Goal: Task Accomplishment & Management: Manage account settings

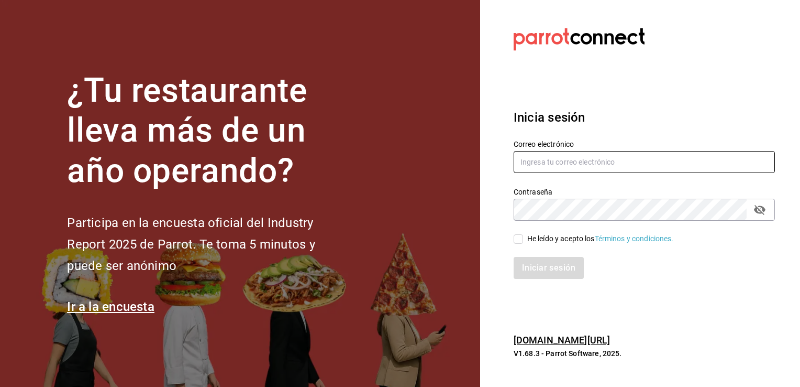
type input "[EMAIL_ADDRESS][DOMAIN_NAME]"
click at [518, 237] on input "He leído y acepto los Términos y condiciones." at bounding box center [518, 238] width 9 height 9
checkbox input "true"
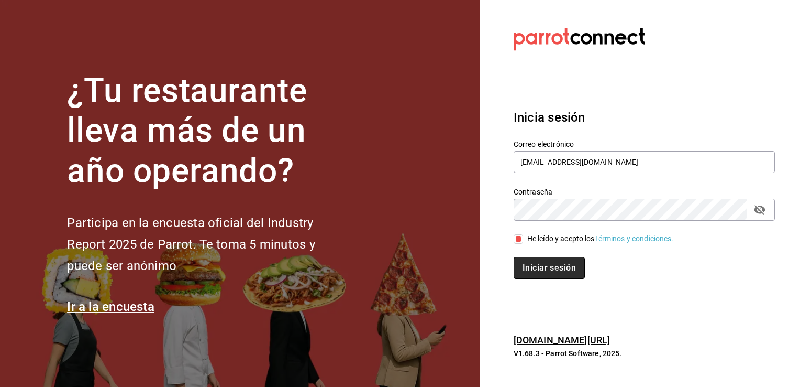
click at [534, 271] on button "Iniciar sesión" at bounding box center [549, 268] width 71 height 22
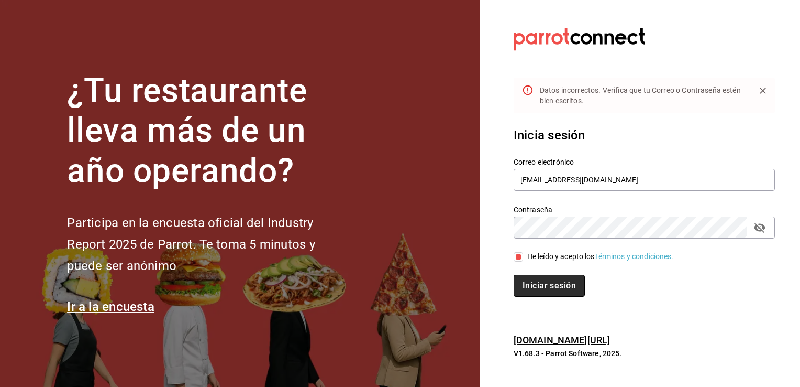
click at [548, 288] on button "Iniciar sesión" at bounding box center [549, 285] width 71 height 22
click at [762, 223] on icon "passwordField" at bounding box center [760, 227] width 13 height 13
click at [557, 281] on button "Iniciar sesión" at bounding box center [549, 285] width 71 height 22
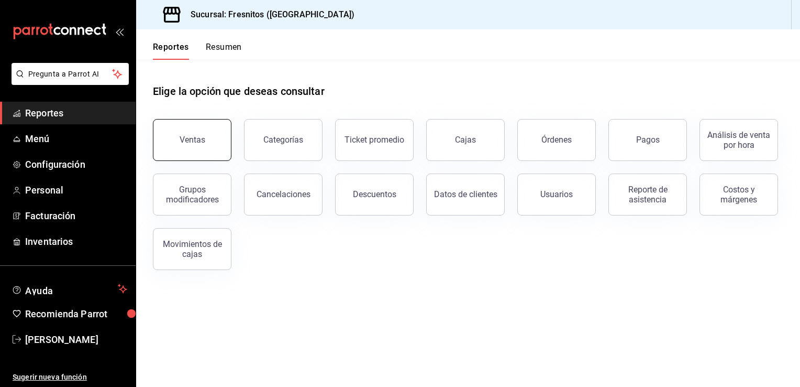
click at [170, 137] on button "Ventas" at bounding box center [192, 140] width 79 height 42
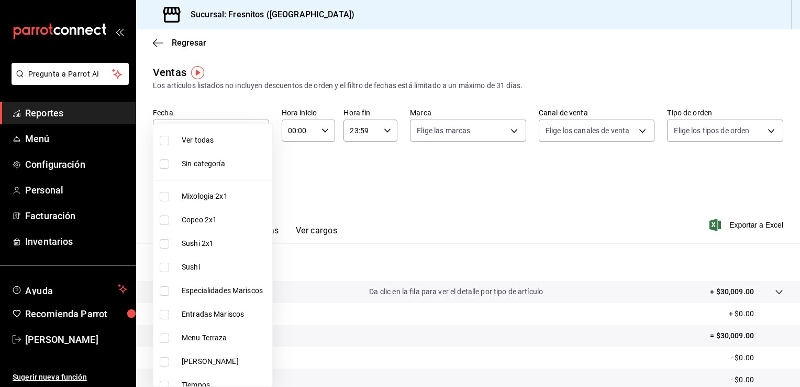
click at [267, 183] on body "Pregunta a Parrot AI Reportes Menú Configuración Personal Facturación Inventari…" at bounding box center [400, 193] width 800 height 387
click at [365, 197] on div at bounding box center [400, 193] width 800 height 387
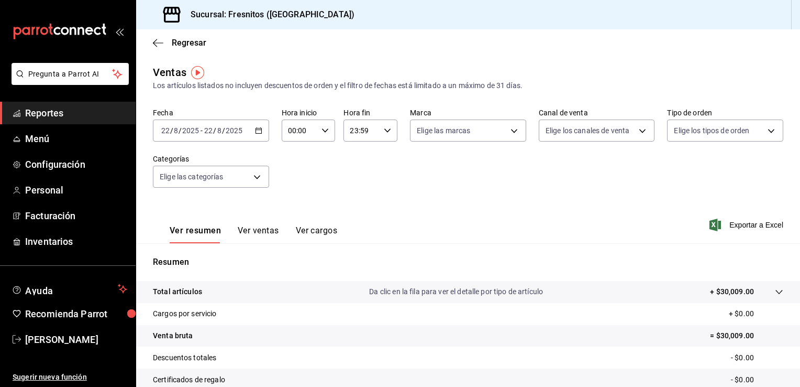
click at [262, 137] on div "2025-08-22 22 / 8 / 2025 - 2025-08-22 22 / 8 / 2025" at bounding box center [211, 130] width 116 height 22
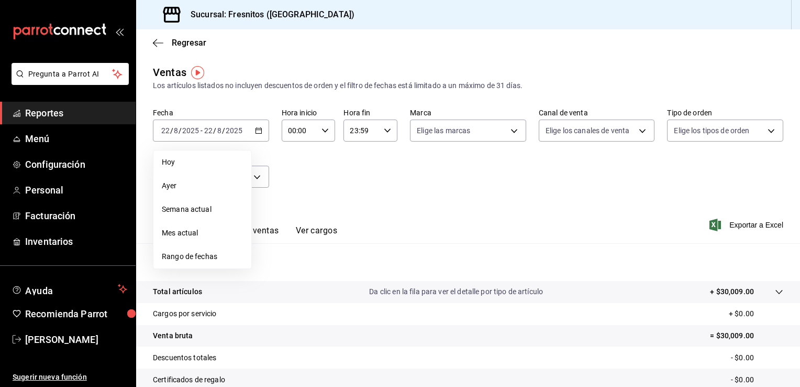
click at [204, 252] on span "Rango de fechas" at bounding box center [202, 256] width 81 height 11
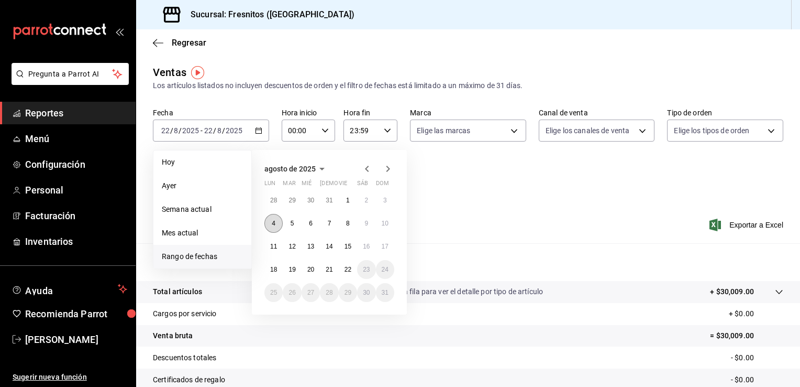
click at [278, 222] on button "4" at bounding box center [274, 223] width 18 height 19
click at [349, 267] on abbr "22" at bounding box center [348, 269] width 7 height 7
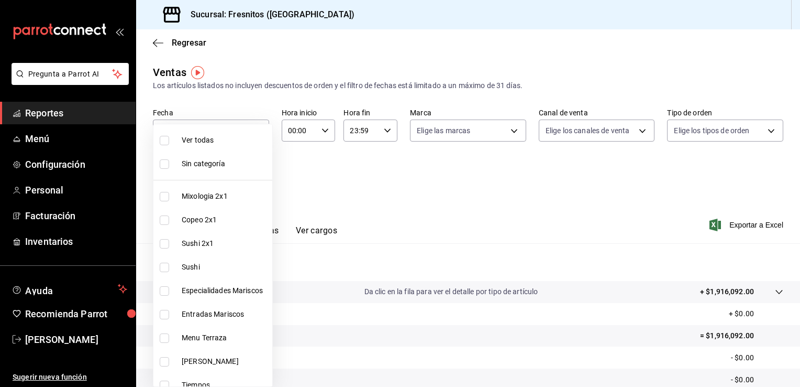
click at [254, 177] on body "Pregunta a Parrot AI Reportes Menú Configuración Personal Facturación Inventari…" at bounding box center [400, 193] width 800 height 387
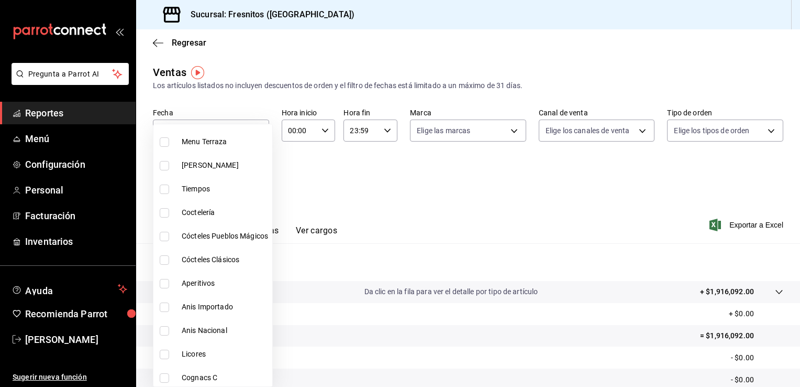
scroll to position [197, 0]
click at [164, 209] on input "checkbox" at bounding box center [164, 211] width 9 height 9
checkbox input "true"
type input "40917f2d-1559-45bf-a874-741b4f7d0cad"
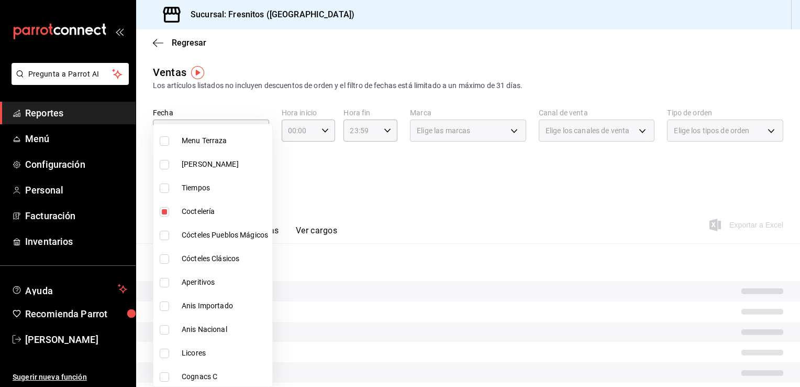
click at [167, 235] on input "checkbox" at bounding box center [164, 234] width 9 height 9
checkbox input "true"
type input "40917f2d-1559-45bf-a874-741b4f7d0cad,52b29916-6544-4d93-b8e0-4c3df93b91dc"
click at [161, 260] on input "checkbox" at bounding box center [164, 258] width 9 height 9
checkbox input "true"
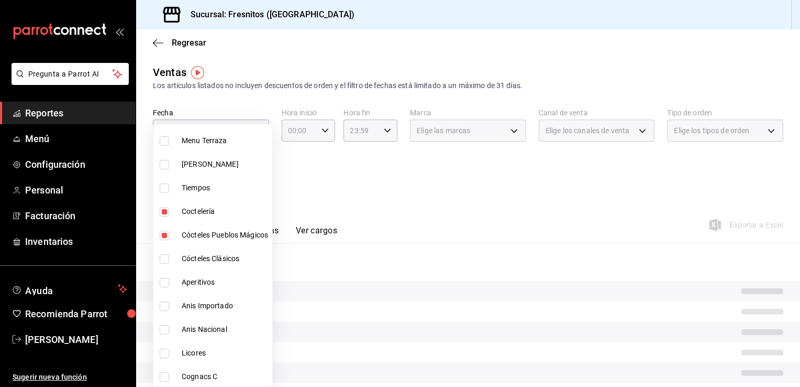
type input "40917f2d-1559-45bf-a874-741b4f7d0cad,52b29916-6544-4d93-b8e0-4c3df93b91dc,6c45f…"
click at [163, 284] on input "checkbox" at bounding box center [164, 282] width 9 height 9
checkbox input "true"
type input "40917f2d-1559-45bf-a874-741b4f7d0cad,52b29916-6544-4d93-b8e0-4c3df93b91dc,6c45f…"
click at [166, 309] on input "checkbox" at bounding box center [164, 305] width 9 height 9
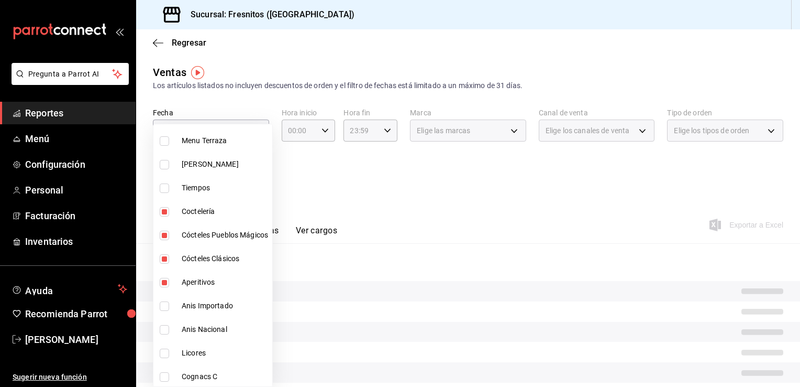
checkbox input "true"
type input "40917f2d-1559-45bf-a874-741b4f7d0cad,52b29916-6544-4d93-b8e0-4c3df93b91dc,6c45f…"
click at [164, 332] on input "checkbox" at bounding box center [164, 329] width 9 height 9
checkbox input "true"
type input "40917f2d-1559-45bf-a874-741b4f7d0cad,52b29916-6544-4d93-b8e0-4c3df93b91dc,6c45f…"
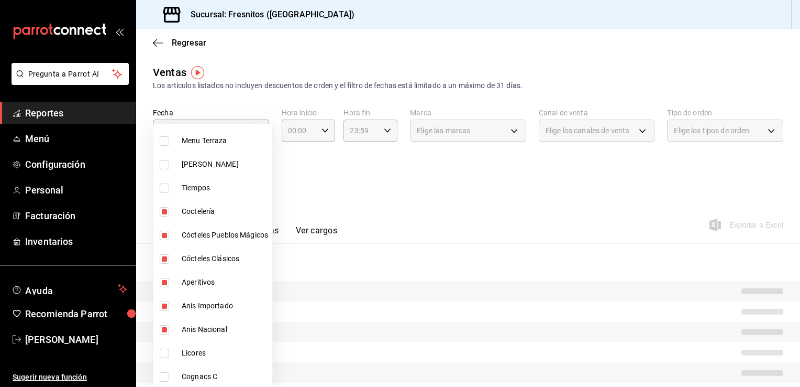
click at [165, 356] on input "checkbox" at bounding box center [164, 352] width 9 height 9
checkbox input "true"
type input "40917f2d-1559-45bf-a874-741b4f7d0cad,52b29916-6544-4d93-b8e0-4c3df93b91dc,6c45f…"
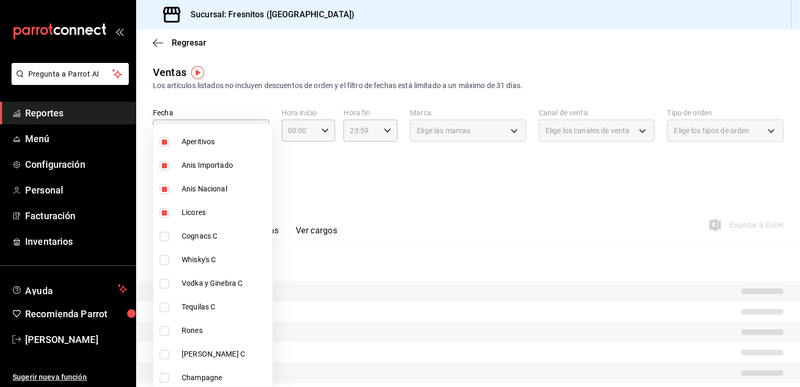
scroll to position [339, 0]
click at [166, 230] on input "checkbox" at bounding box center [164, 234] width 9 height 9
checkbox input "true"
type input "40917f2d-1559-45bf-a874-741b4f7d0cad,52b29916-6544-4d93-b8e0-4c3df93b91dc,6c45f…"
click at [166, 258] on input "checkbox" at bounding box center [164, 258] width 9 height 9
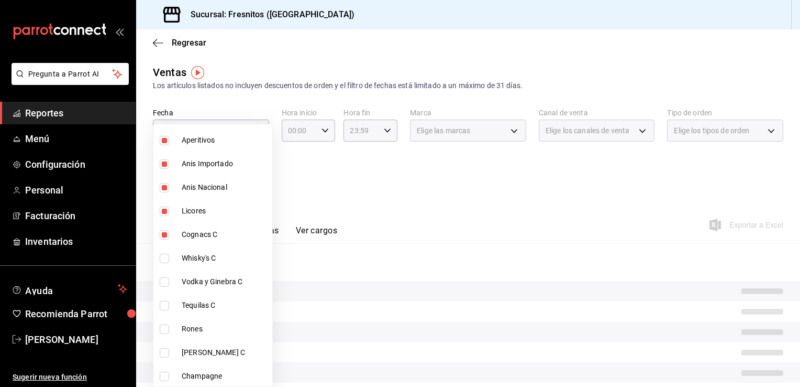
checkbox input "true"
type input "40917f2d-1559-45bf-a874-741b4f7d0cad,52b29916-6544-4d93-b8e0-4c3df93b91dc,6c45f…"
click at [169, 283] on input "checkbox" at bounding box center [164, 281] width 9 height 9
checkbox input "true"
type input "40917f2d-1559-45bf-a874-741b4f7d0cad,52b29916-6544-4d93-b8e0-4c3df93b91dc,6c45f…"
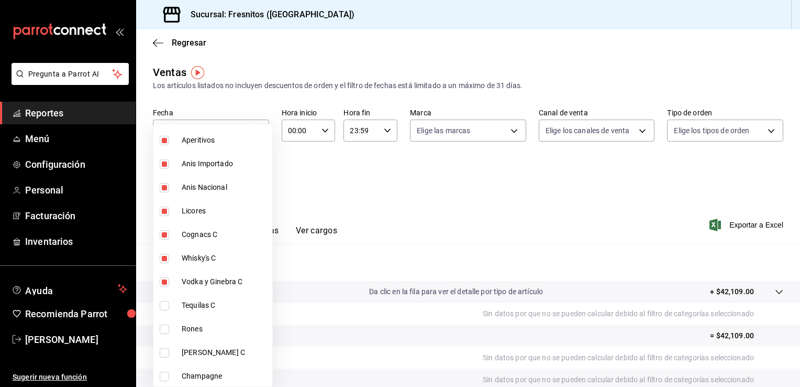
click at [164, 307] on input "checkbox" at bounding box center [164, 305] width 9 height 9
checkbox input "true"
type input "40917f2d-1559-45bf-a874-741b4f7d0cad,52b29916-6544-4d93-b8e0-4c3df93b91dc,6c45f…"
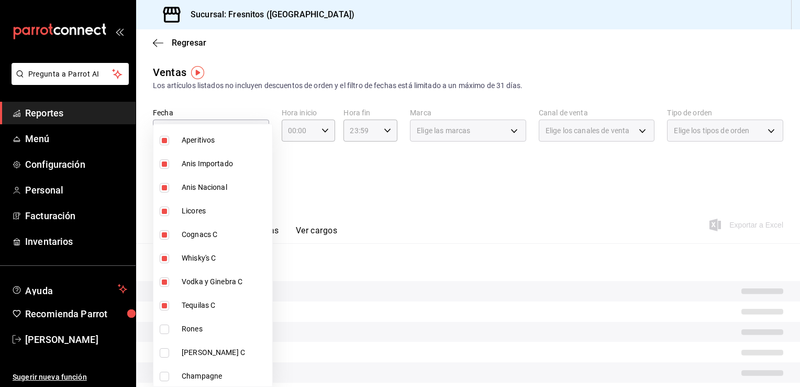
click at [164, 331] on input "checkbox" at bounding box center [164, 328] width 9 height 9
checkbox input "true"
type input "40917f2d-1559-45bf-a874-741b4f7d0cad,52b29916-6544-4d93-b8e0-4c3df93b91dc,6c45f…"
click at [164, 354] on input "checkbox" at bounding box center [164, 352] width 9 height 9
checkbox input "true"
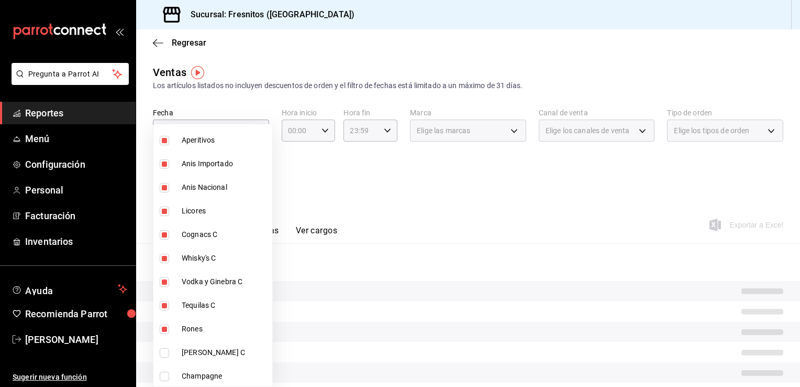
type input "40917f2d-1559-45bf-a874-741b4f7d0cad,52b29916-6544-4d93-b8e0-4c3df93b91dc,6c45f…"
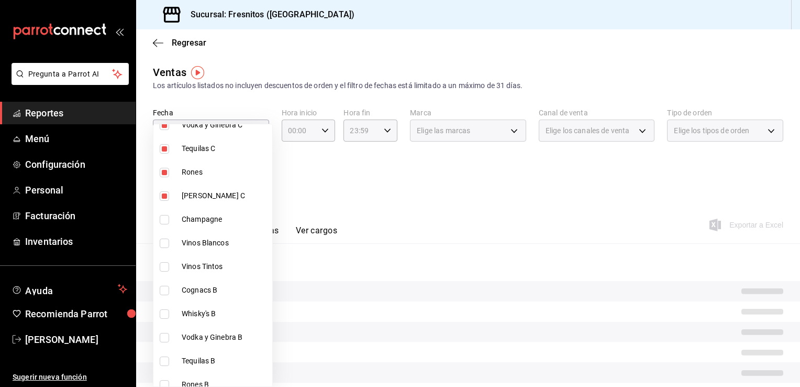
scroll to position [496, 0]
click at [167, 290] on input "checkbox" at bounding box center [164, 289] width 9 height 9
checkbox input "true"
type input "40917f2d-1559-45bf-a874-741b4f7d0cad,52b29916-6544-4d93-b8e0-4c3df93b91dc,6c45f…"
click at [162, 312] on input "checkbox" at bounding box center [164, 313] width 9 height 9
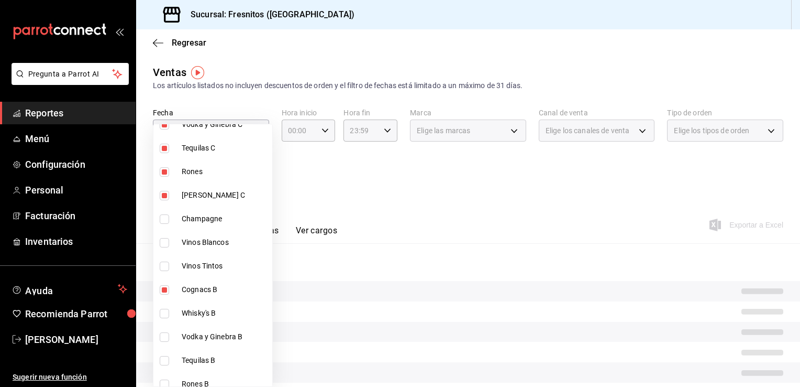
checkbox input "true"
type input "40917f2d-1559-45bf-a874-741b4f7d0cad,52b29916-6544-4d93-b8e0-4c3df93b91dc,6c45f…"
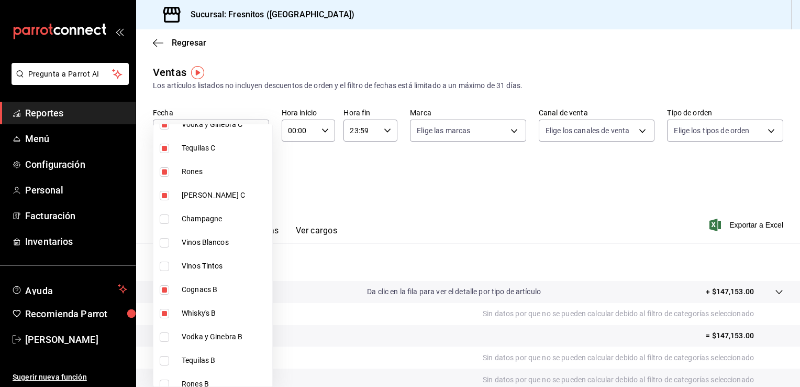
click at [164, 338] on input "checkbox" at bounding box center [164, 336] width 9 height 9
checkbox input "true"
type input "40917f2d-1559-45bf-a874-741b4f7d0cad,52b29916-6544-4d93-b8e0-4c3df93b91dc,6c45f…"
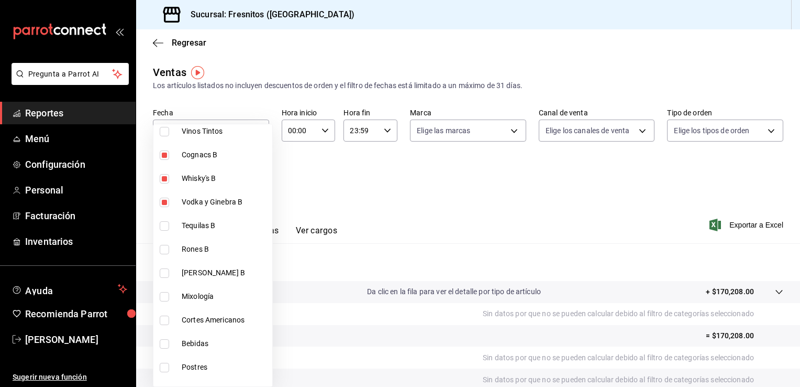
scroll to position [632, 0]
click at [164, 222] on input "checkbox" at bounding box center [164, 223] width 9 height 9
checkbox input "true"
type input "40917f2d-1559-45bf-a874-741b4f7d0cad,52b29916-6544-4d93-b8e0-4c3df93b91dc,6c45f…"
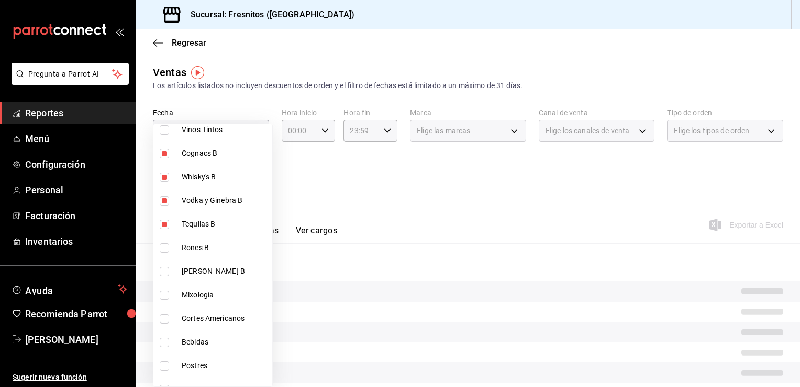
click at [164, 248] on input "checkbox" at bounding box center [164, 247] width 9 height 9
checkbox input "true"
type input "40917f2d-1559-45bf-a874-741b4f7d0cad,52b29916-6544-4d93-b8e0-4c3df93b91dc,6c45f…"
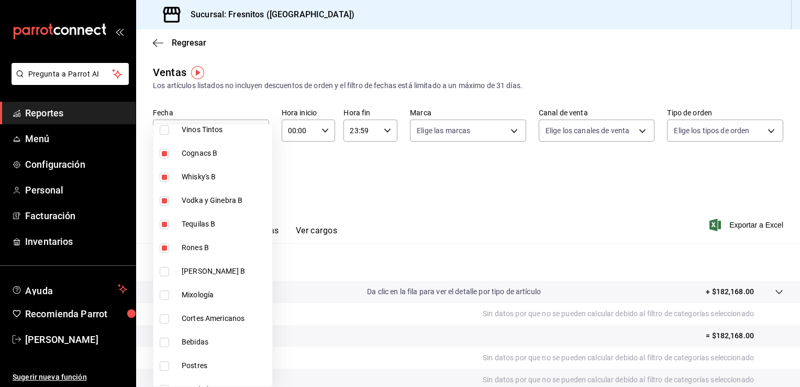
click at [163, 271] on input "checkbox" at bounding box center [164, 271] width 9 height 9
checkbox input "true"
type input "40917f2d-1559-45bf-a874-741b4f7d0cad,52b29916-6544-4d93-b8e0-4c3df93b91dc,6c45f…"
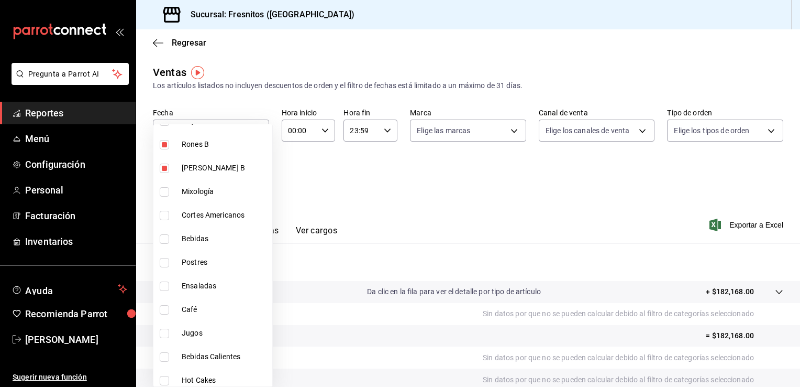
scroll to position [727, 0]
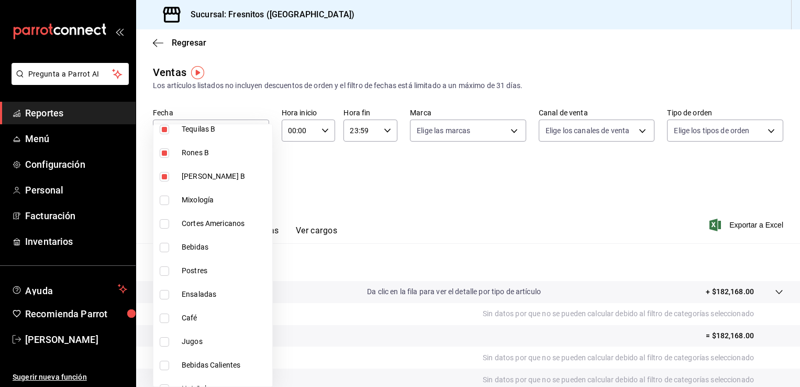
click at [165, 202] on input "checkbox" at bounding box center [164, 199] width 9 height 9
checkbox input "true"
type input "40917f2d-1559-45bf-a874-741b4f7d0cad,52b29916-6544-4d93-b8e0-4c3df93b91dc,6c45f…"
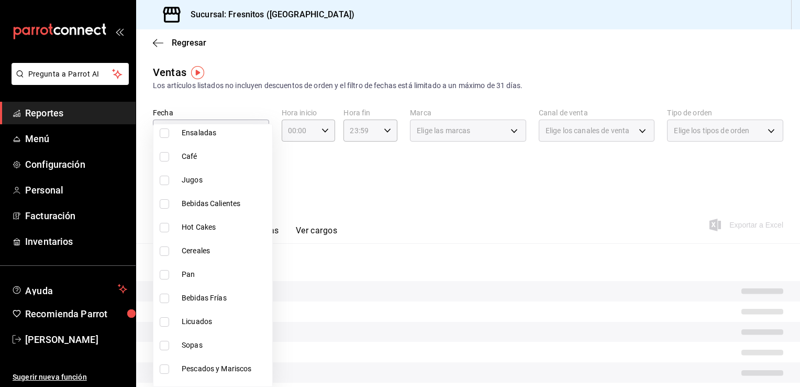
scroll to position [913, 0]
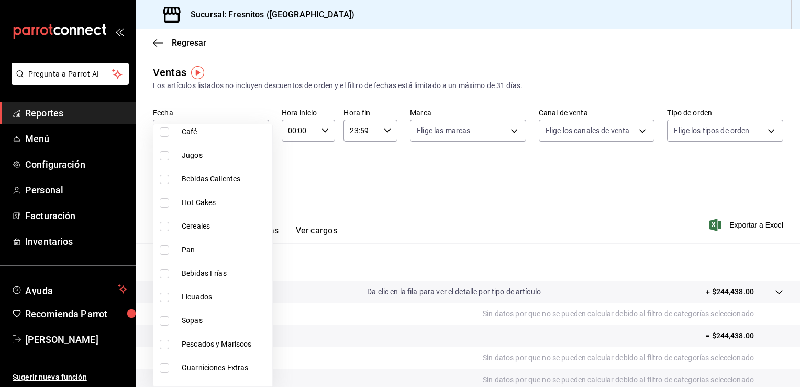
click at [358, 66] on div at bounding box center [400, 193] width 800 height 387
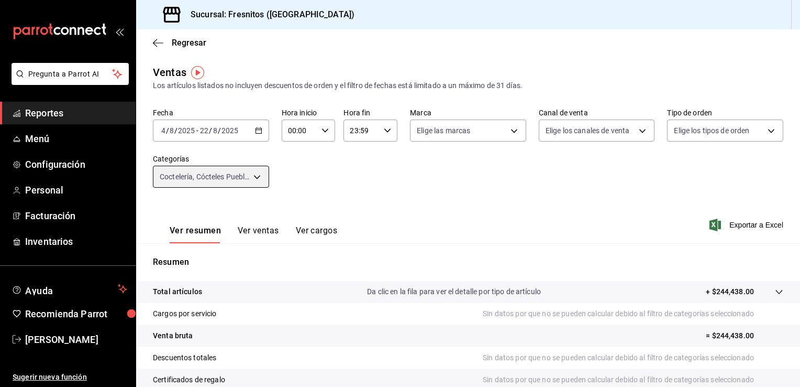
scroll to position [115, 0]
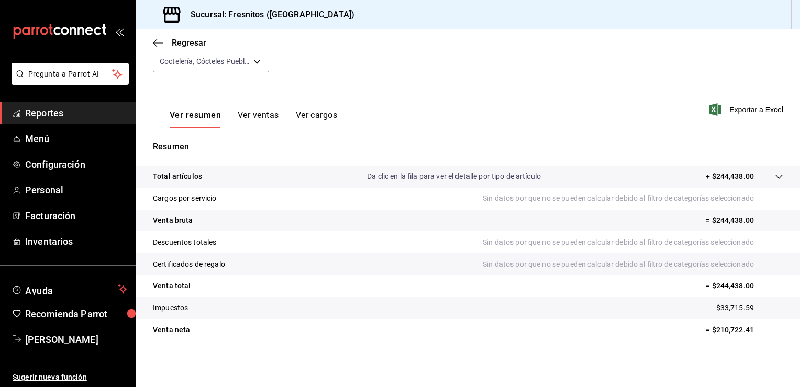
click at [261, 115] on button "Ver ventas" at bounding box center [258, 119] width 41 height 18
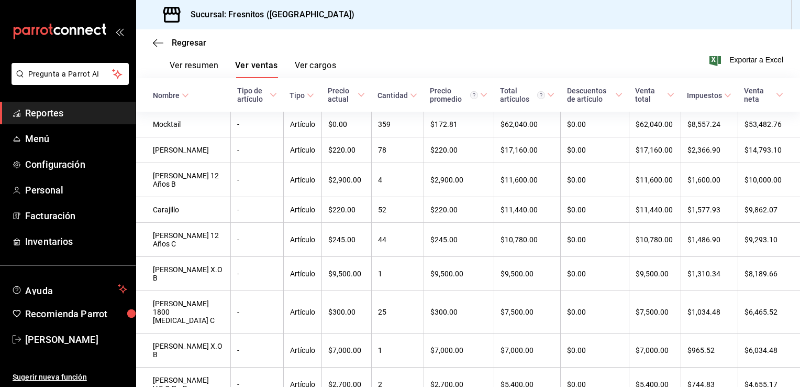
scroll to position [166, 0]
click at [733, 65] on div "Ver resumen Ver ventas Ver cargos Exportar a Excel" at bounding box center [468, 56] width 664 height 43
click at [741, 59] on span "Exportar a Excel" at bounding box center [748, 59] width 72 height 13
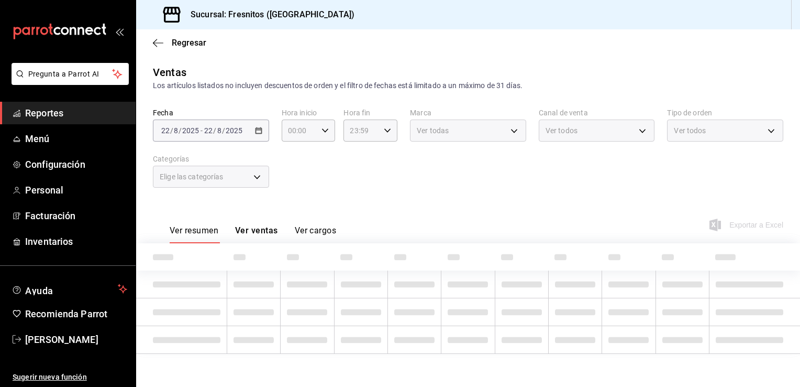
type input "40917f2d-1559-45bf-a874-741b4f7d0cad,52b29916-6544-4d93-b8e0-4c3df93b91dc,6c45f…"
click at [52, 110] on span "Reportes" at bounding box center [76, 113] width 102 height 14
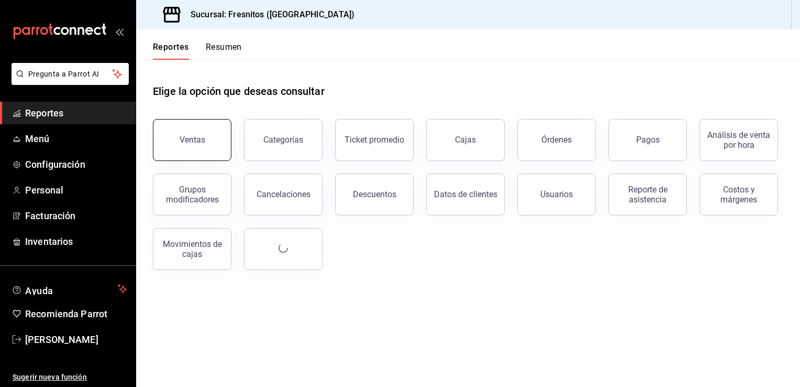
click at [220, 147] on button "Ventas" at bounding box center [192, 140] width 79 height 42
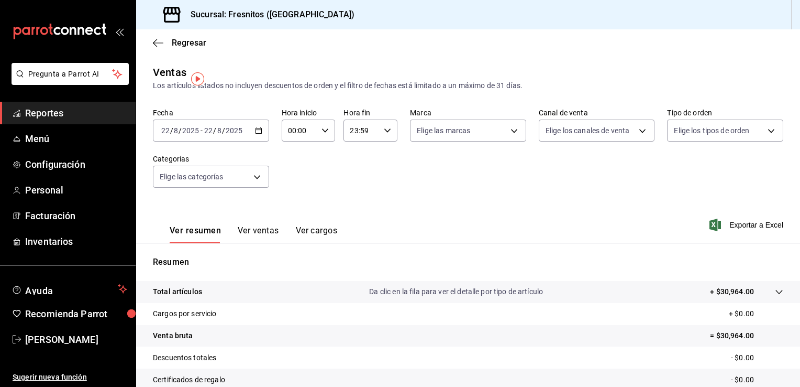
click at [258, 129] on \(Stroke\) "button" at bounding box center [259, 129] width 6 height 1
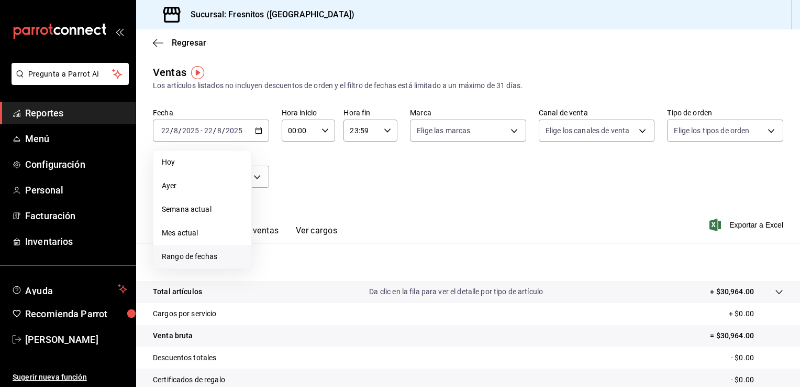
click at [204, 254] on span "Rango de fechas" at bounding box center [202, 256] width 81 height 11
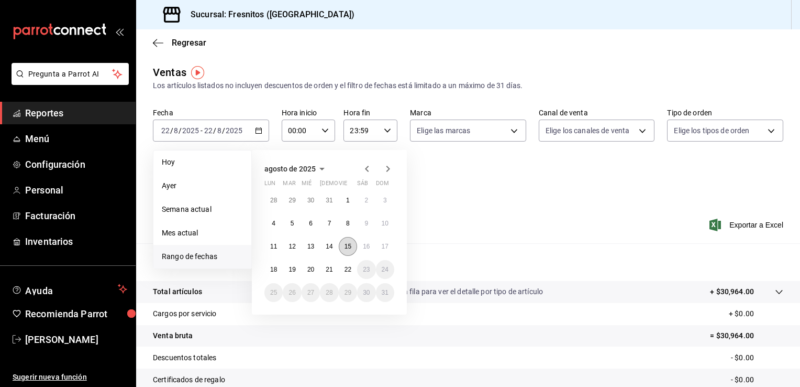
click at [350, 239] on button "15" at bounding box center [348, 246] width 18 height 19
click at [370, 245] on button "16" at bounding box center [366, 246] width 18 height 19
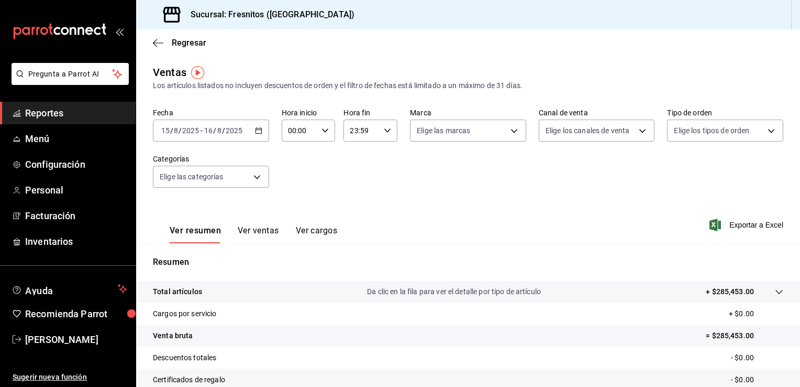
click at [327, 133] on div "00:00 Hora inicio" at bounding box center [309, 130] width 54 height 22
click at [295, 207] on span "12" at bounding box center [294, 203] width 10 height 8
type input "12:00"
click at [386, 130] on div at bounding box center [400, 193] width 800 height 387
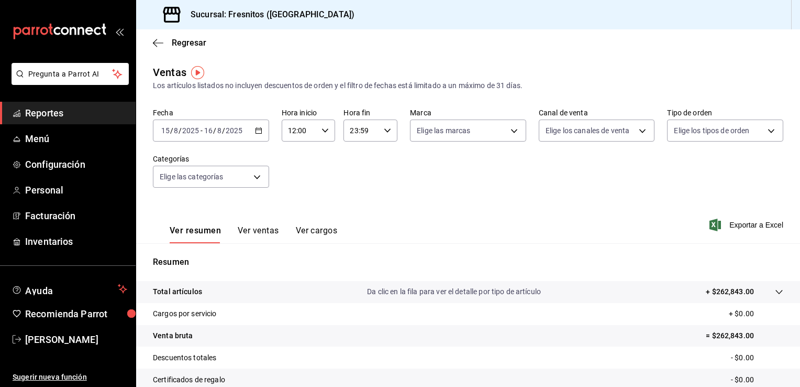
click at [386, 130] on \(Stroke\) "button" at bounding box center [387, 130] width 6 height 4
click at [356, 168] on button "12" at bounding box center [355, 157] width 23 height 21
click at [383, 152] on span "00" at bounding box center [382, 151] width 10 height 8
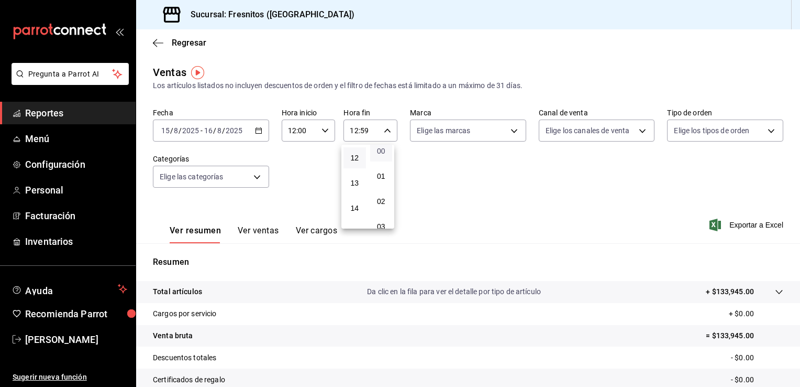
type input "12:00"
click at [247, 174] on div at bounding box center [400, 193] width 800 height 387
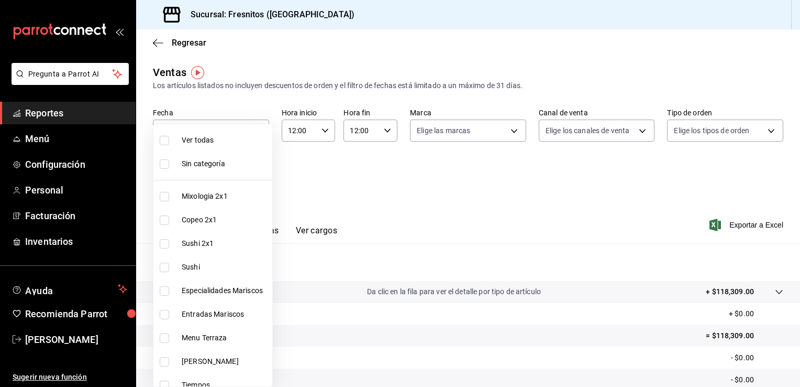
click at [247, 174] on body "Pregunta a Parrot AI Reportes Menú Configuración Personal Facturación Inventari…" at bounding box center [400, 193] width 800 height 387
click at [164, 200] on input "checkbox" at bounding box center [164, 196] width 9 height 9
checkbox input "true"
type input "7d100b0d-2c83-4aba-9ad4-2314331440d9"
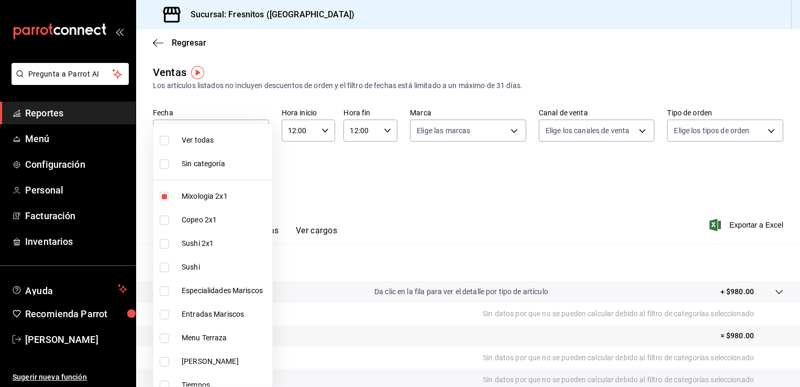
click at [163, 219] on input "checkbox" at bounding box center [164, 219] width 9 height 9
checkbox input "true"
type input "7d100b0d-2c83-4aba-9ad4-2314331440d9,aa9f6460-d446-4816-9026-2ee33e945084"
click at [162, 246] on input "checkbox" at bounding box center [164, 243] width 9 height 9
checkbox input "true"
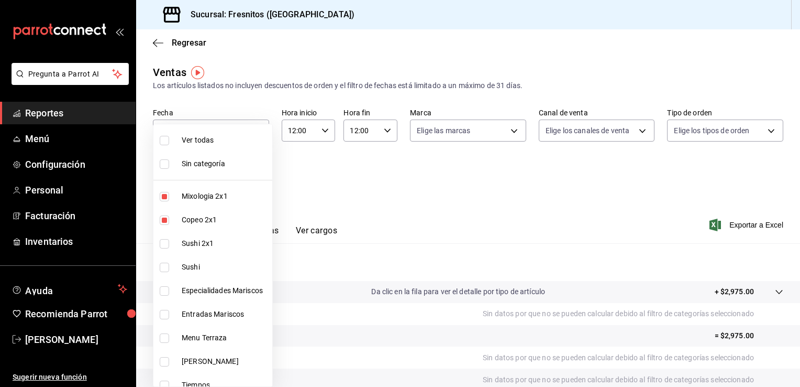
type input "7d100b0d-2c83-4aba-9ad4-2314331440d9,aa9f6460-d446-4816-9026-2ee33e945084,dcc95…"
click at [163, 263] on input "checkbox" at bounding box center [164, 266] width 9 height 9
checkbox input "true"
type input "7d100b0d-2c83-4aba-9ad4-2314331440d9,aa9f6460-d446-4816-9026-2ee33e945084,dcc95…"
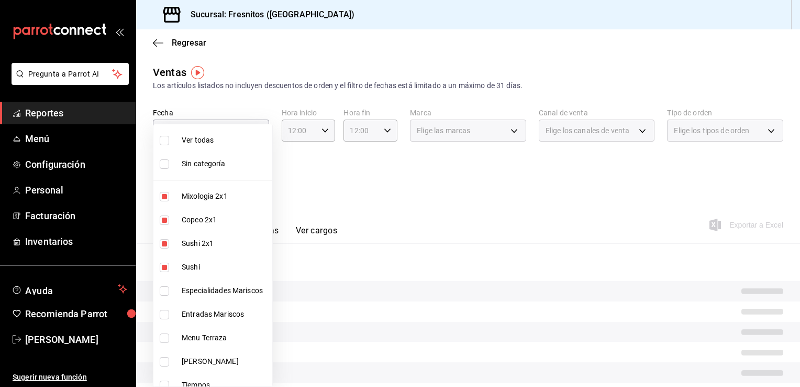
click at [164, 292] on input "checkbox" at bounding box center [164, 290] width 9 height 9
checkbox input "true"
type input "7d100b0d-2c83-4aba-9ad4-2314331440d9,aa9f6460-d446-4816-9026-2ee33e945084,dcc95…"
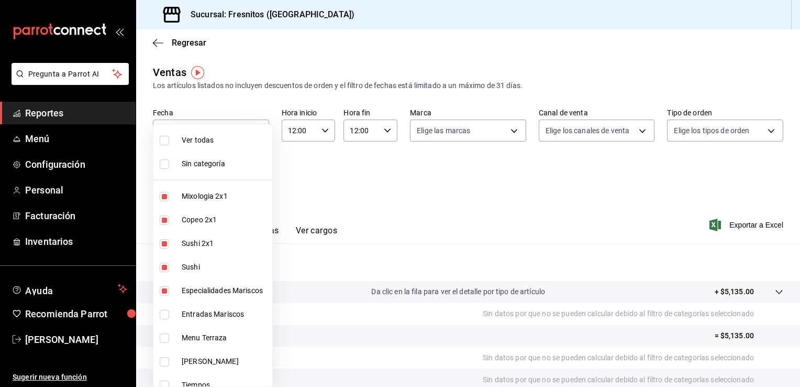
click at [163, 317] on input "checkbox" at bounding box center [164, 314] width 9 height 9
checkbox input "true"
type input "7d100b0d-2c83-4aba-9ad4-2314331440d9,aa9f6460-d446-4816-9026-2ee33e945084,dcc95…"
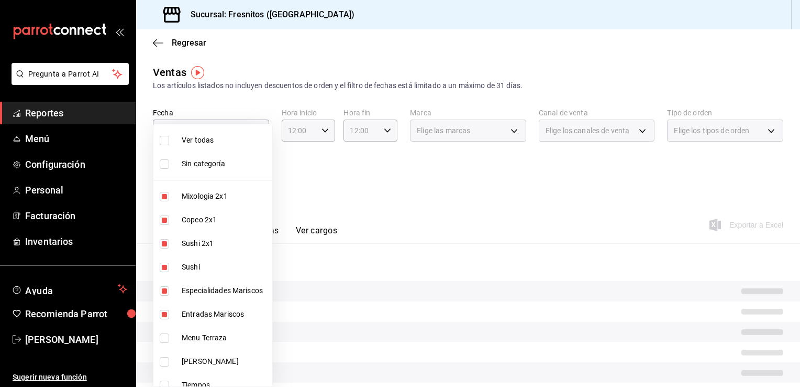
click at [410, 197] on div at bounding box center [400, 193] width 800 height 387
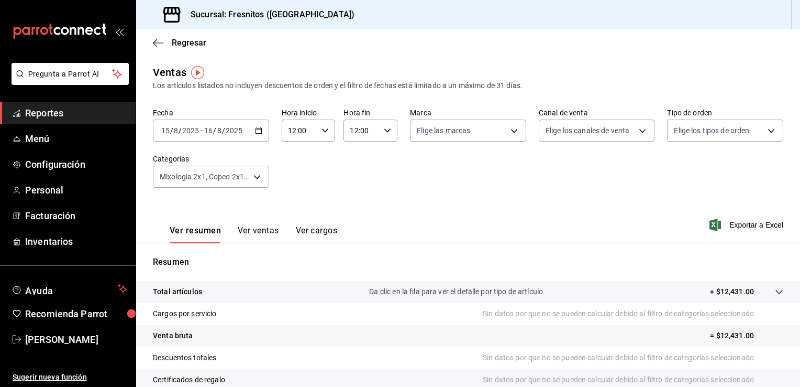
click at [262, 232] on button "Ver ventas" at bounding box center [258, 234] width 41 height 18
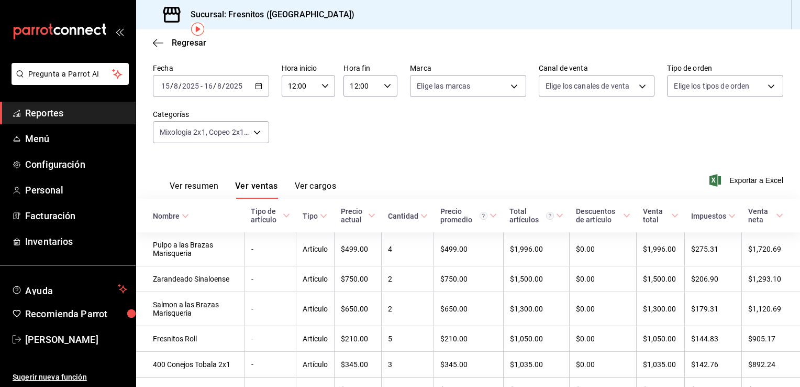
scroll to position [43, 0]
click at [262, 89] on div "2025-08-15 15 / 8 / 2025 - 2025-08-16 16 / 8 / 2025" at bounding box center [211, 87] width 116 height 22
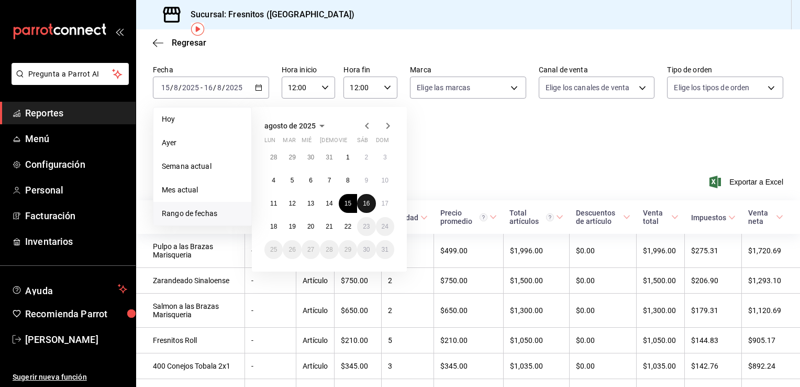
click at [363, 201] on abbr "16" at bounding box center [366, 203] width 7 height 7
click at [383, 204] on abbr "17" at bounding box center [385, 203] width 7 height 7
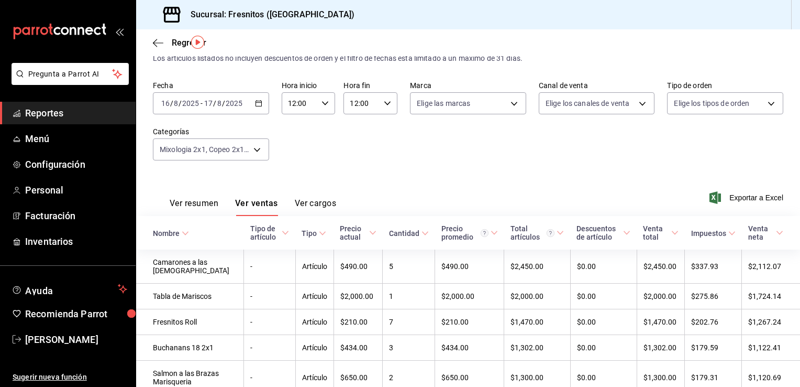
scroll to position [26, 0]
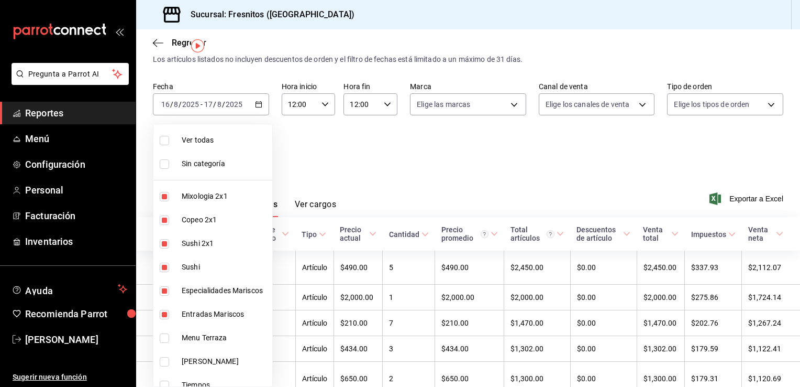
click at [226, 146] on body "Pregunta a Parrot AI Reportes Menú Configuración Personal Facturación Inventari…" at bounding box center [400, 193] width 800 height 387
click at [257, 104] on div at bounding box center [400, 193] width 800 height 387
click at [252, 150] on body "Pregunta a Parrot AI Reportes Menú Configuración Personal Facturación Inventari…" at bounding box center [400, 193] width 800 height 387
click at [164, 161] on input "checkbox" at bounding box center [164, 163] width 9 height 9
checkbox input "true"
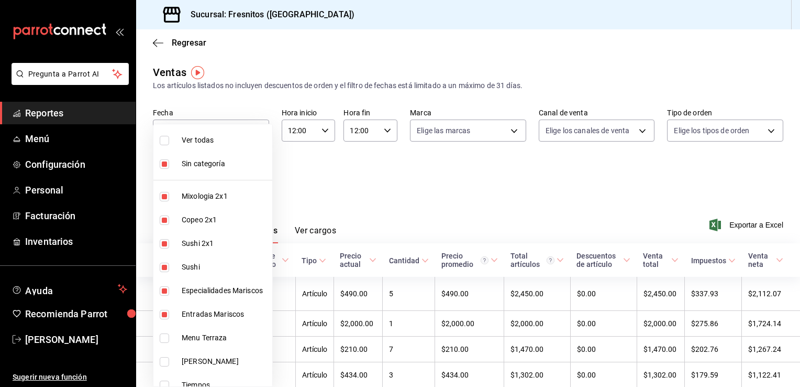
click at [322, 160] on div at bounding box center [400, 193] width 800 height 387
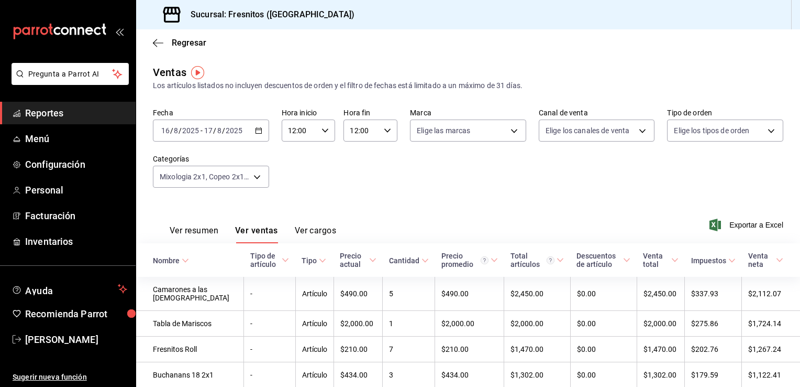
click at [263, 130] on div "2025-08-16 16 / 8 / 2025 - 2025-08-17 17 / 8 / 2025" at bounding box center [211, 130] width 116 height 22
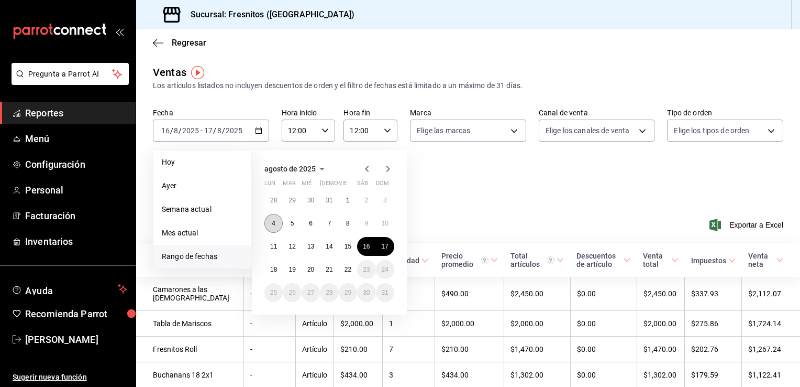
click at [273, 226] on abbr "4" at bounding box center [274, 222] width 4 height 7
click at [351, 269] on button "22" at bounding box center [348, 269] width 18 height 19
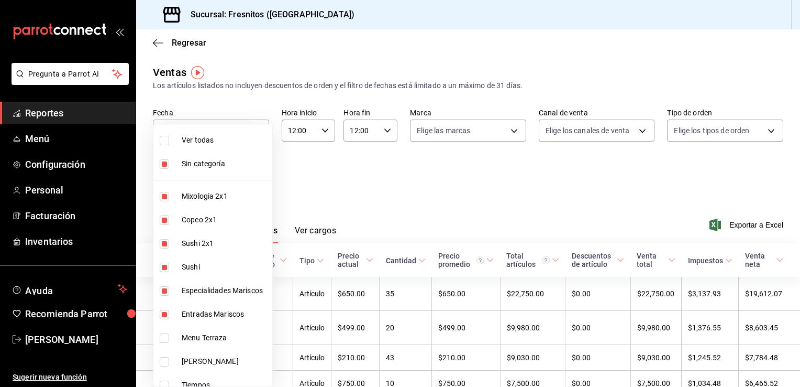
click at [262, 181] on body "Pregunta a Parrot AI Reportes Menú Configuración Personal Facturación Inventari…" at bounding box center [400, 193] width 800 height 387
click at [167, 162] on input "checkbox" at bounding box center [164, 163] width 9 height 9
checkbox input "false"
click at [166, 197] on input "checkbox" at bounding box center [164, 196] width 9 height 9
checkbox input "false"
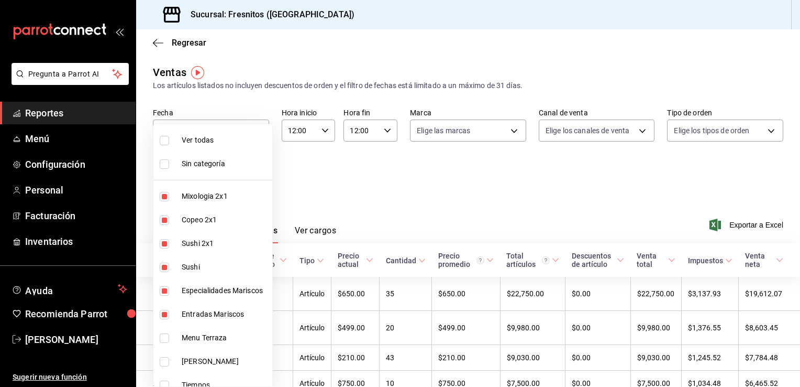
type input "aa9f6460-d446-4816-9026-2ee33e945084,dcc9583c-2279-4989-b22b-c3749c510ee4,3c99a…"
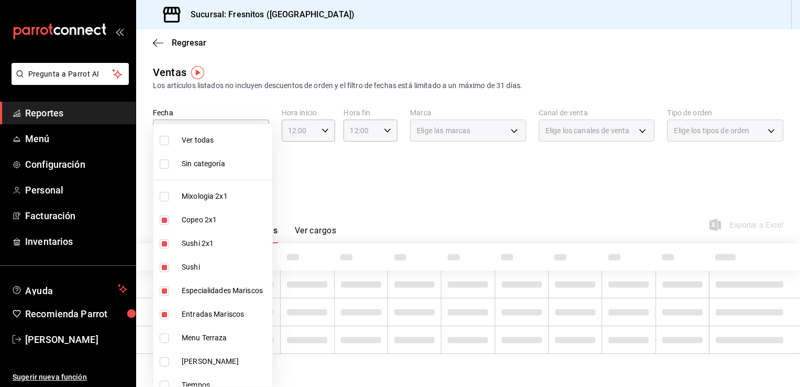
click at [165, 221] on input "checkbox" at bounding box center [164, 219] width 9 height 9
checkbox input "false"
type input "dcc9583c-2279-4989-b22b-c3749c510ee4,3c99a77a-98bb-40f9-9ecd-4acfdb9a8272,2a83d…"
click at [165, 241] on input "checkbox" at bounding box center [164, 243] width 9 height 9
checkbox input "false"
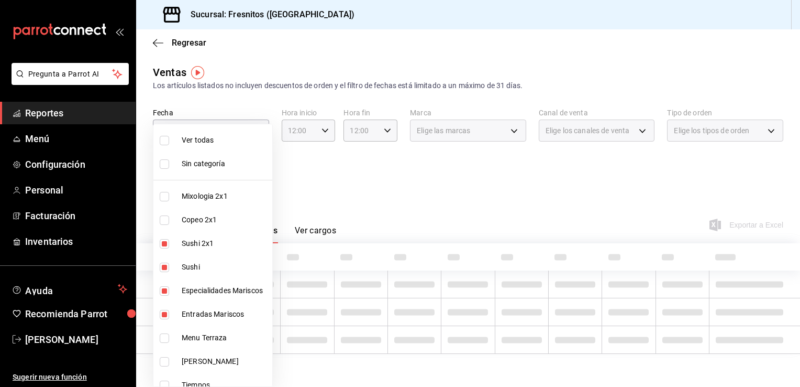
type input "3c99a77a-98bb-40f9-9ecd-4acfdb9a8272,2a83d5b7-0bbb-4ad8-a0b6-c3d3daa38773,6b547…"
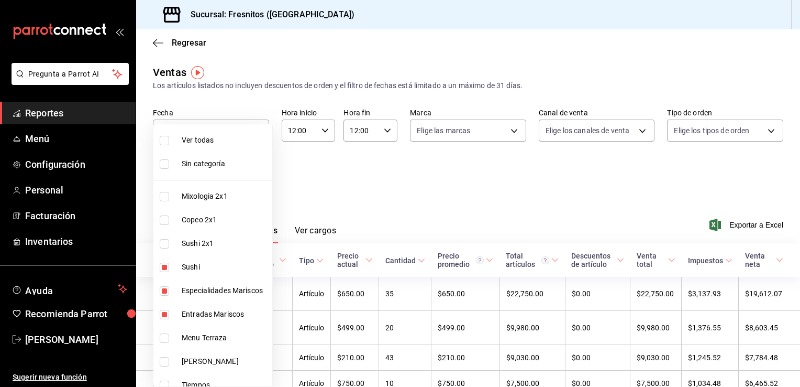
click at [161, 266] on input "checkbox" at bounding box center [164, 266] width 9 height 9
checkbox input "false"
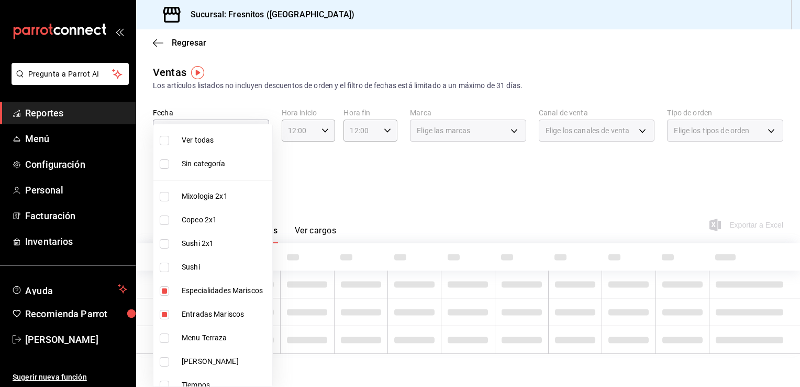
click at [166, 295] on li "Especialidades Mariscos" at bounding box center [212, 291] width 119 height 24
type input "6b547427-0dc4-43cd-b03b-91bbc8ee1630"
checkbox input "false"
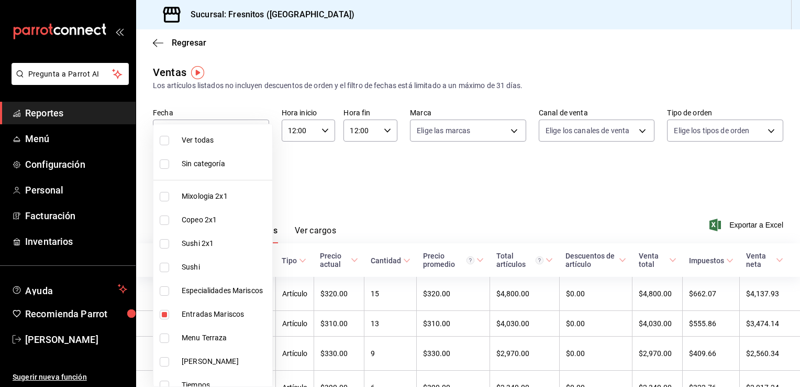
click at [165, 316] on input "checkbox" at bounding box center [164, 314] width 9 height 9
checkbox input "false"
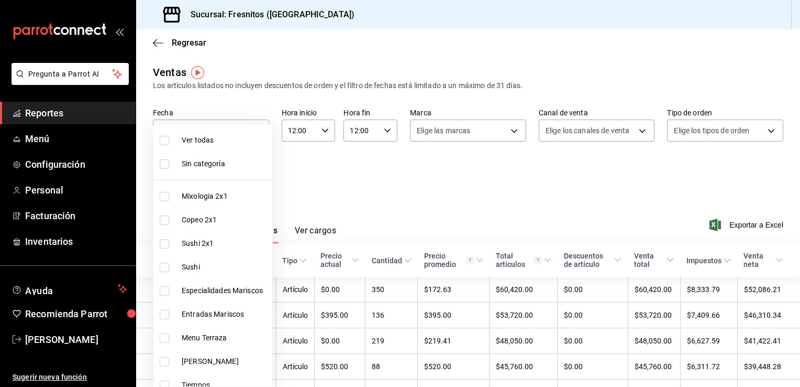
click at [326, 206] on div at bounding box center [400, 193] width 800 height 387
click at [244, 179] on body "Pregunta a Parrot AI Reportes Menú Configuración Personal Facturación Inventari…" at bounding box center [400, 193] width 800 height 387
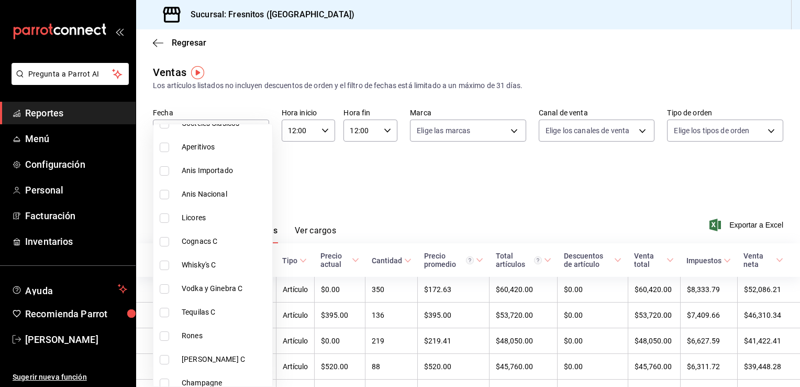
scroll to position [337, 0]
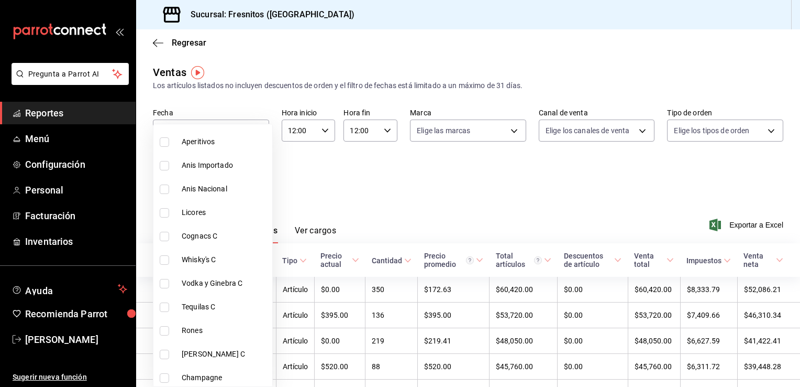
click at [162, 211] on input "checkbox" at bounding box center [164, 212] width 9 height 9
checkbox input "true"
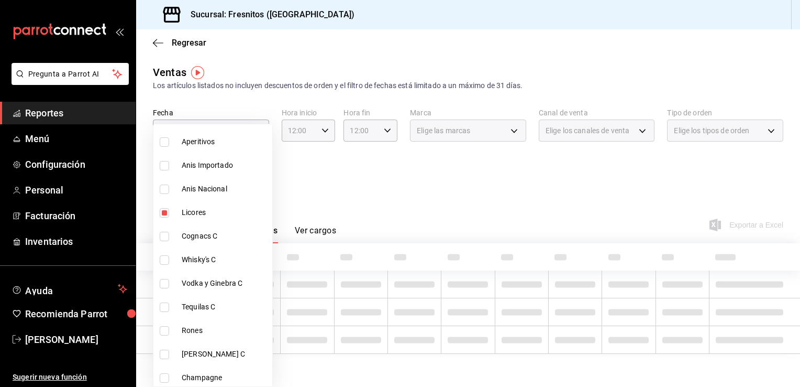
click at [164, 241] on li "Cognacs C" at bounding box center [212, 236] width 119 height 24
type input "452a4dec-b636-42df-b93b-a007e63bf948,68acdbdd-d40e-42a3-a89a-a3fe72076fdf"
checkbox input "true"
click at [165, 255] on input "checkbox" at bounding box center [164, 259] width 9 height 9
checkbox input "true"
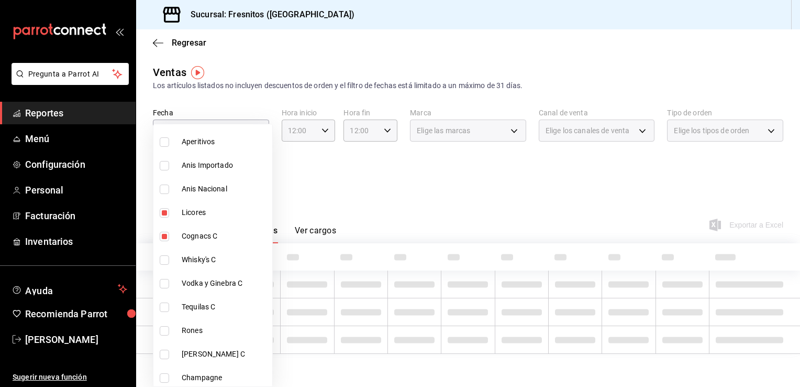
type input "452a4dec-b636-42df-b93b-a007e63bf948,68acdbdd-d40e-42a3-a89a-a3fe72076fdf,f3b70…"
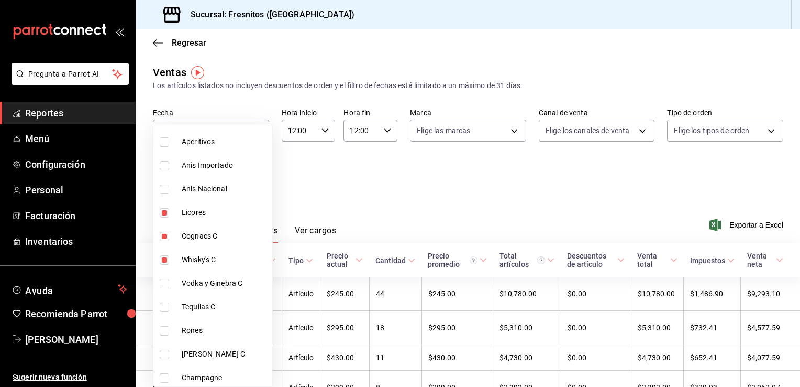
click at [163, 284] on input "checkbox" at bounding box center [164, 283] width 9 height 9
checkbox input "true"
type input "452a4dec-b636-42df-b93b-a007e63bf948,68acdbdd-d40e-42a3-a89a-a3fe72076fdf,f3b70…"
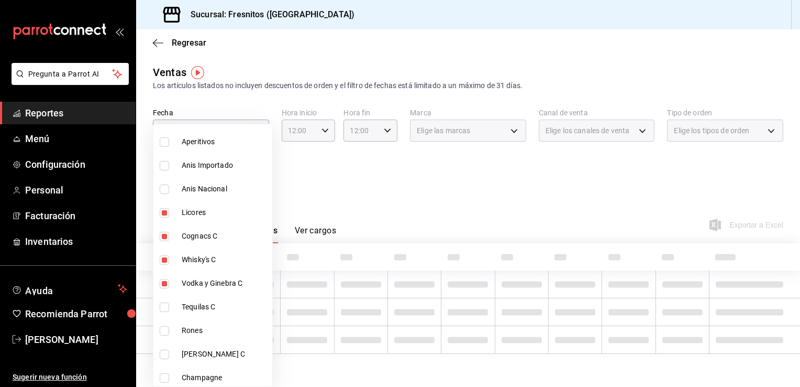
click at [167, 307] on input "checkbox" at bounding box center [164, 306] width 9 height 9
checkbox input "true"
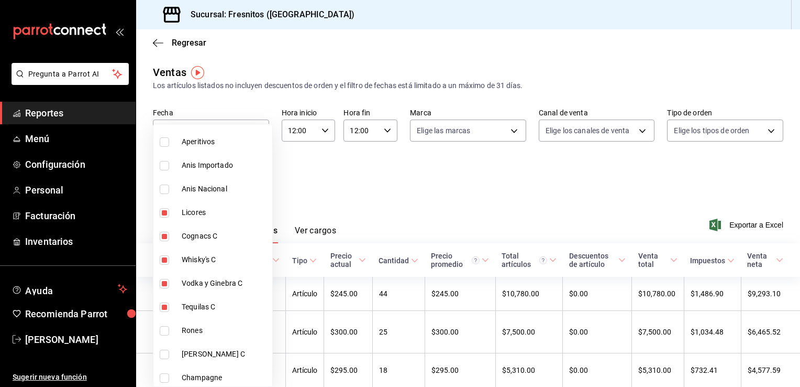
click at [168, 335] on li "Rones" at bounding box center [212, 330] width 119 height 24
type input "452a4dec-b636-42df-b93b-a007e63bf948,68acdbdd-d40e-42a3-a89a-a3fe72076fdf,f3b70…"
checkbox input "true"
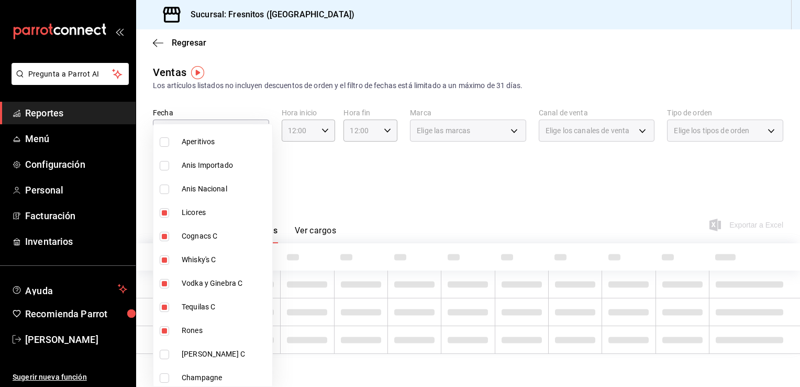
click at [167, 354] on input "checkbox" at bounding box center [164, 353] width 9 height 9
checkbox input "true"
type input "452a4dec-b636-42df-b93b-a007e63bf948,68acdbdd-d40e-42a3-a89a-a3fe72076fdf,f3b70…"
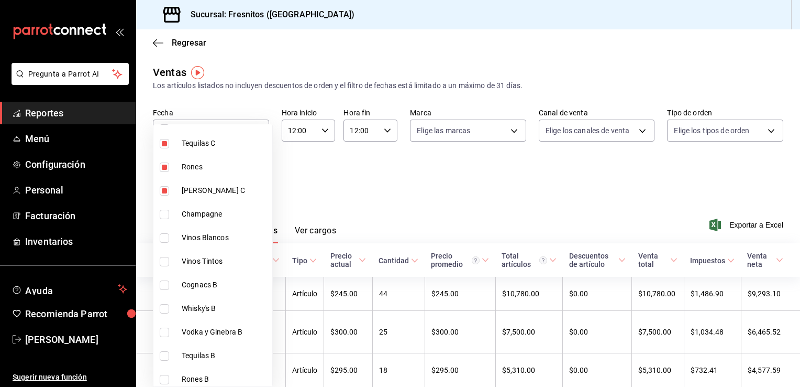
scroll to position [502, 0]
click at [346, 189] on div at bounding box center [400, 193] width 800 height 387
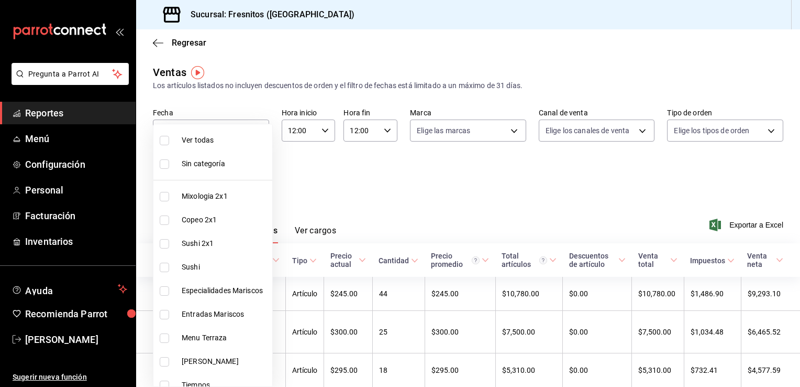
click at [224, 176] on body "Pregunta a Parrot AI Reportes Menú Configuración Personal Facturación Inventari…" at bounding box center [400, 193] width 800 height 387
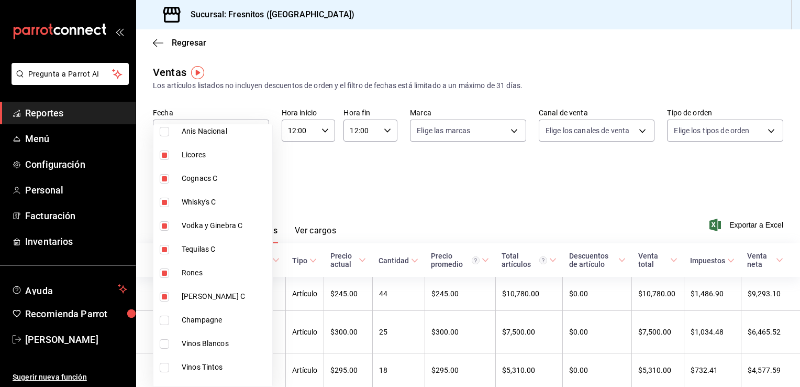
scroll to position [397, 0]
click at [163, 320] on input "checkbox" at bounding box center [164, 317] width 9 height 9
checkbox input "true"
type input "452a4dec-b636-42df-b93b-a007e63bf948,68acdbdd-d40e-42a3-a89a-a3fe72076fdf,f3b70…"
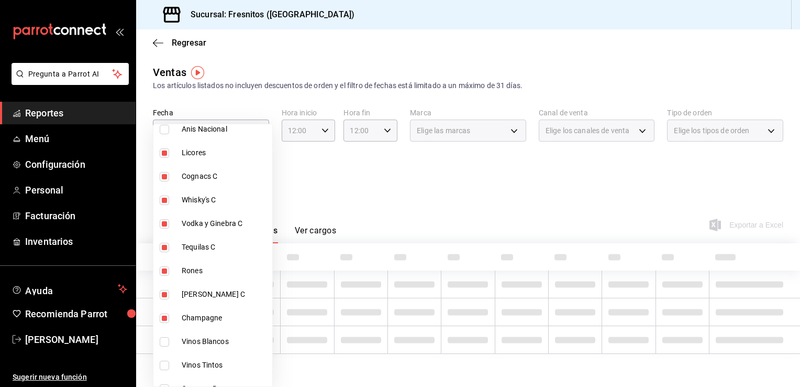
click at [162, 341] on input "checkbox" at bounding box center [164, 341] width 9 height 9
checkbox input "true"
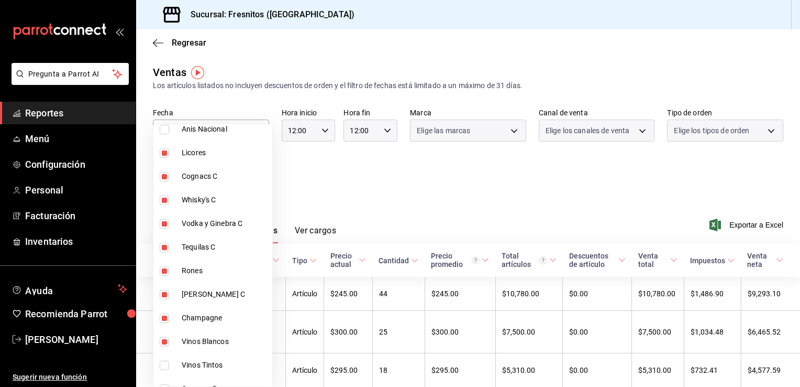
click at [163, 369] on li "Vinos Tintos" at bounding box center [212, 365] width 119 height 24
type input "452a4dec-b636-42df-b93b-a007e63bf948,68acdbdd-d40e-42a3-a89a-a3fe72076fdf,f3b70…"
checkbox input "true"
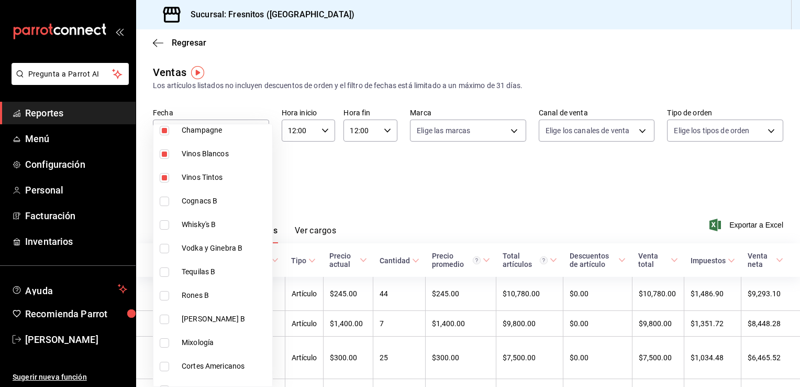
scroll to position [586, 0]
click at [165, 195] on input "checkbox" at bounding box center [164, 199] width 9 height 9
checkbox input "true"
type input "452a4dec-b636-42df-b93b-a007e63bf948,68acdbdd-d40e-42a3-a89a-a3fe72076fdf,f3b70…"
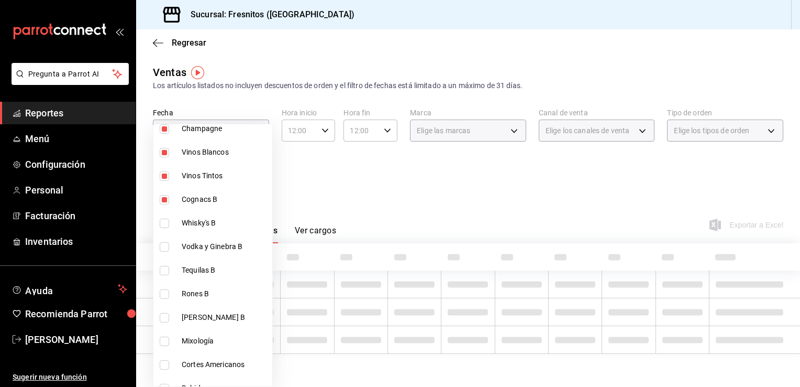
click at [163, 223] on input "checkbox" at bounding box center [164, 222] width 9 height 9
checkbox input "true"
type input "452a4dec-b636-42df-b93b-a007e63bf948,68acdbdd-d40e-42a3-a89a-a3fe72076fdf,f3b70…"
click at [164, 250] on input "checkbox" at bounding box center [164, 246] width 9 height 9
checkbox input "true"
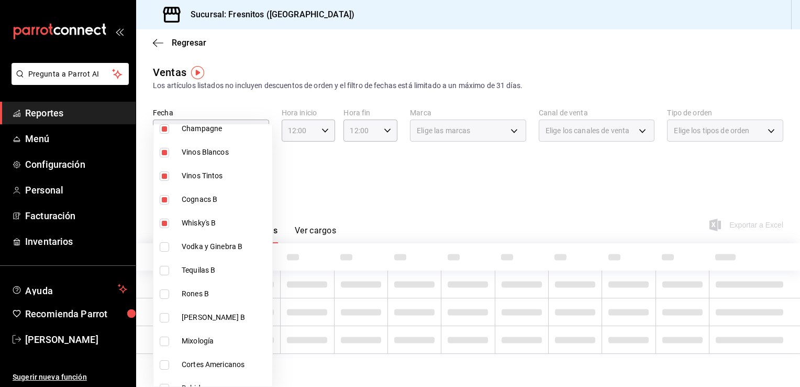
type input "452a4dec-b636-42df-b93b-a007e63bf948,68acdbdd-d40e-42a3-a89a-a3fe72076fdf,f3b70…"
click at [164, 269] on input "checkbox" at bounding box center [164, 270] width 9 height 9
checkbox input "true"
type input "452a4dec-b636-42df-b93b-a007e63bf948,68acdbdd-d40e-42a3-a89a-a3fe72076fdf,f3b70…"
click at [163, 292] on input "checkbox" at bounding box center [164, 293] width 9 height 9
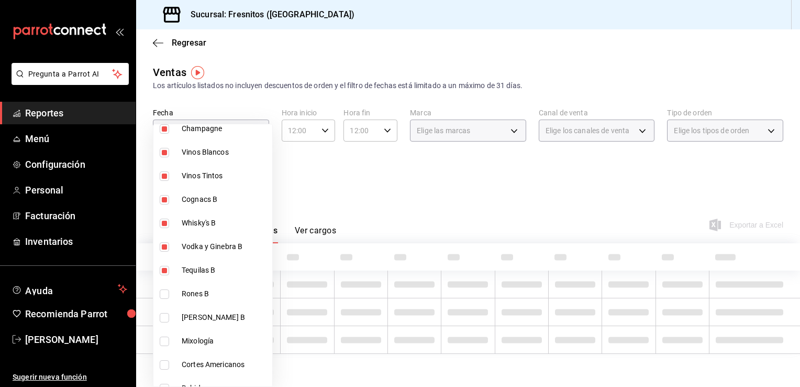
checkbox input "true"
type input "452a4dec-b636-42df-b93b-a007e63bf948,68acdbdd-d40e-42a3-a89a-a3fe72076fdf,f3b70…"
click at [163, 316] on input "checkbox" at bounding box center [164, 317] width 9 height 9
checkbox input "true"
type input "452a4dec-b636-42df-b93b-a007e63bf948,68acdbdd-d40e-42a3-a89a-a3fe72076fdf,f3b70…"
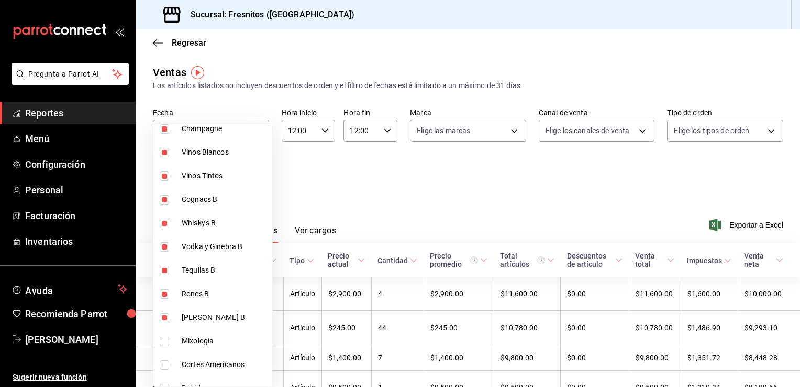
click at [162, 340] on input "checkbox" at bounding box center [164, 340] width 9 height 9
checkbox input "true"
type input "452a4dec-b636-42df-b93b-a007e63bf948,68acdbdd-d40e-42a3-a89a-a3fe72076fdf,f3b70…"
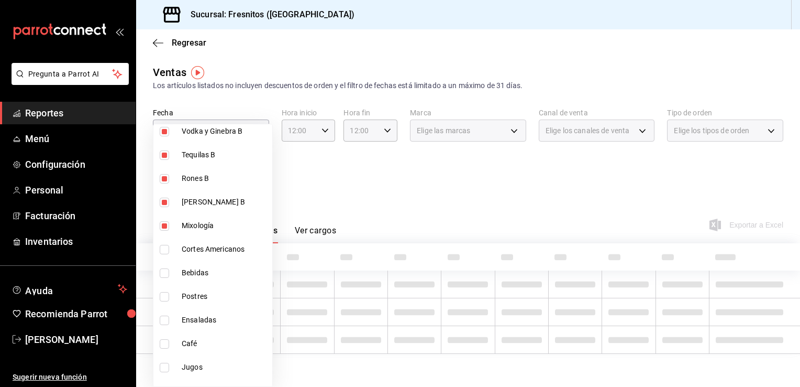
scroll to position [706, 0]
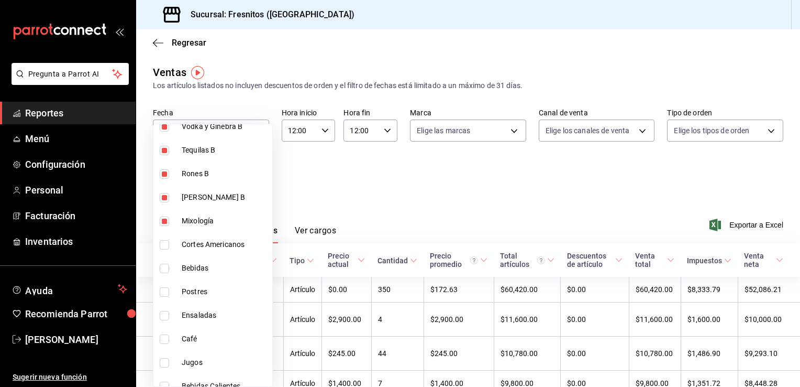
click at [167, 244] on input "checkbox" at bounding box center [164, 244] width 9 height 9
checkbox input "true"
type input "452a4dec-b636-42df-b93b-a007e63bf948,68acdbdd-d40e-42a3-a89a-a3fe72076fdf,f3b70…"
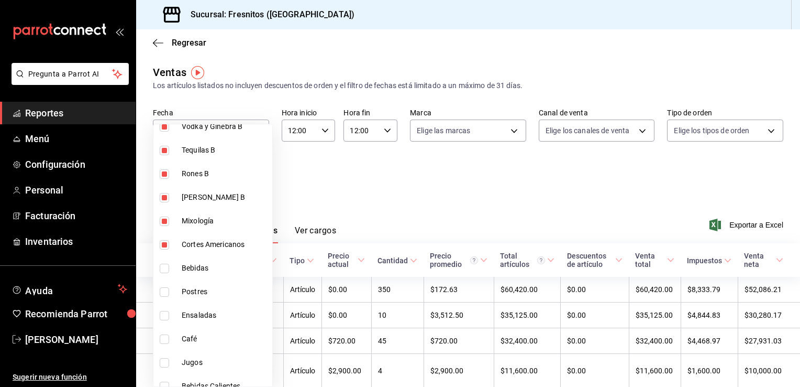
click at [164, 244] on input "checkbox" at bounding box center [164, 244] width 9 height 9
checkbox input "false"
type input "452a4dec-b636-42df-b93b-a007e63bf948,68acdbdd-d40e-42a3-a89a-a3fe72076fdf,f3b70…"
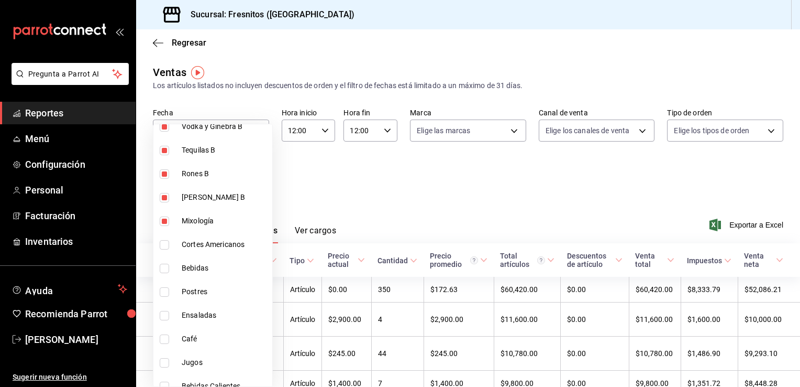
click at [164, 269] on input "checkbox" at bounding box center [164, 267] width 9 height 9
checkbox input "true"
type input "452a4dec-b636-42df-b93b-a007e63bf948,68acdbdd-d40e-42a3-a89a-a3fe72076fdf,f3b70…"
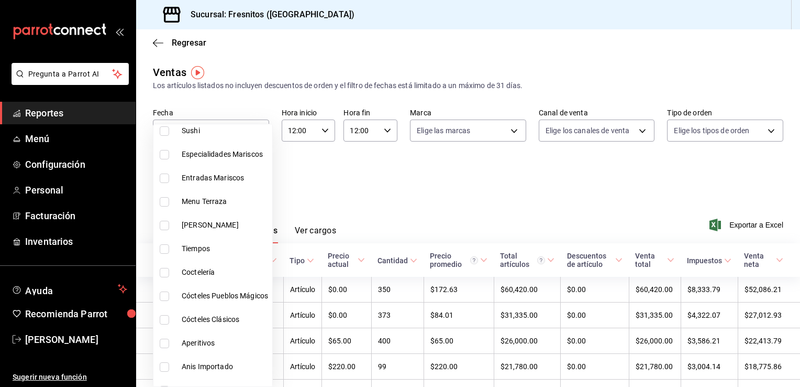
scroll to position [137, 0]
click at [739, 223] on div at bounding box center [400, 193] width 800 height 387
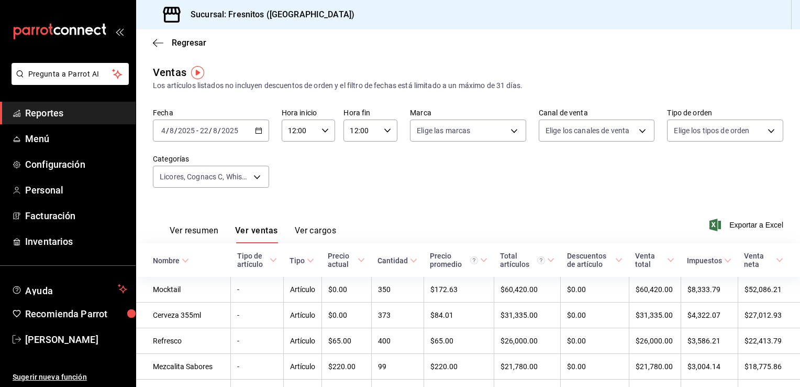
click at [739, 223] on span "Exportar a Excel" at bounding box center [748, 224] width 72 height 13
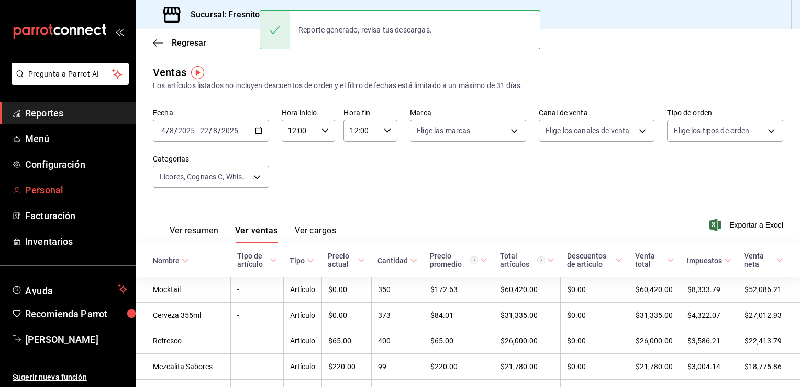
click at [38, 181] on link "Personal" at bounding box center [68, 190] width 136 height 23
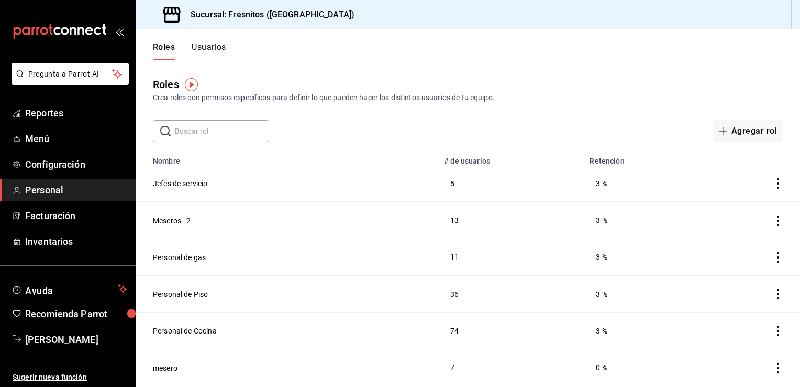
click at [528, 104] on div "Roles Crea roles con permisos específicos para definir lo que pueden hacer los …" at bounding box center [468, 101] width 664 height 82
click at [196, 49] on button "Usuarios" at bounding box center [209, 51] width 35 height 18
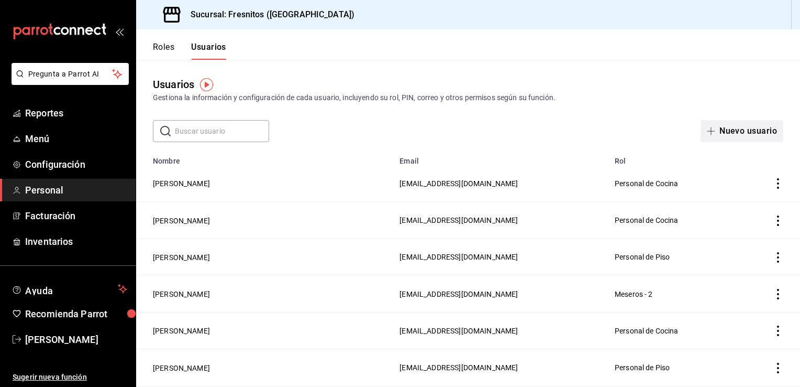
click at [733, 133] on button "Nuevo usuario" at bounding box center [742, 131] width 83 height 22
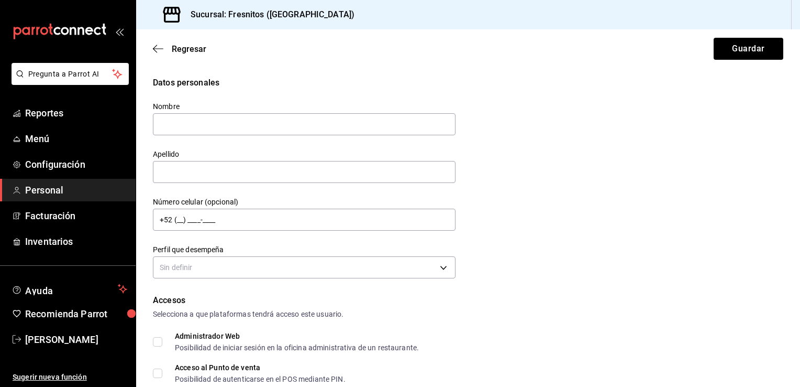
type input "M"
type input "Israel"
click at [265, 175] on input "text" at bounding box center [304, 172] width 303 height 22
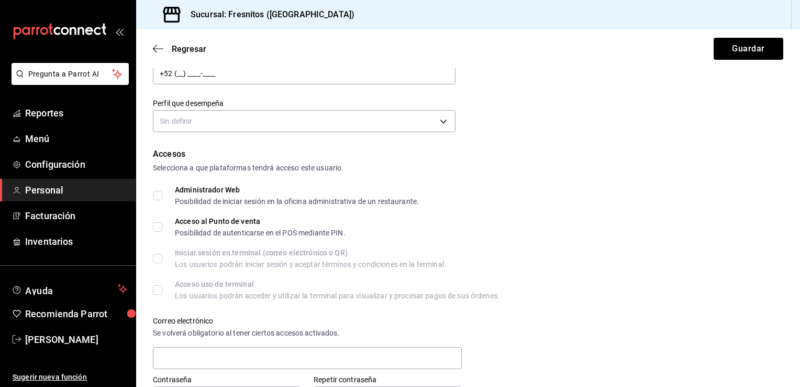
scroll to position [145, 0]
type input "Davila"
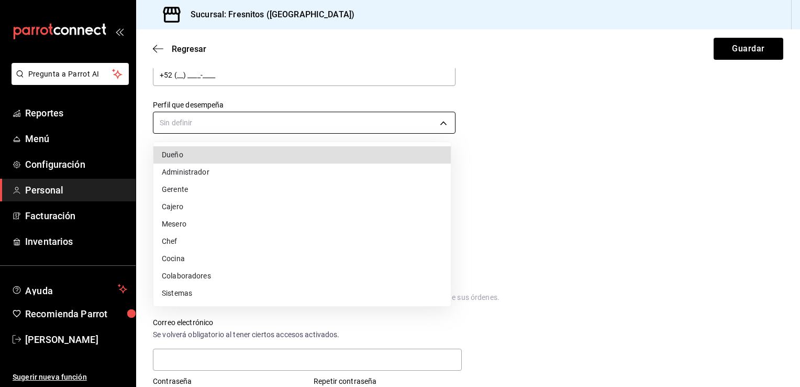
click at [312, 113] on body "Pregunta a Parrot AI Reportes Menú Configuración Personal Facturación Inventari…" at bounding box center [400, 193] width 800 height 387
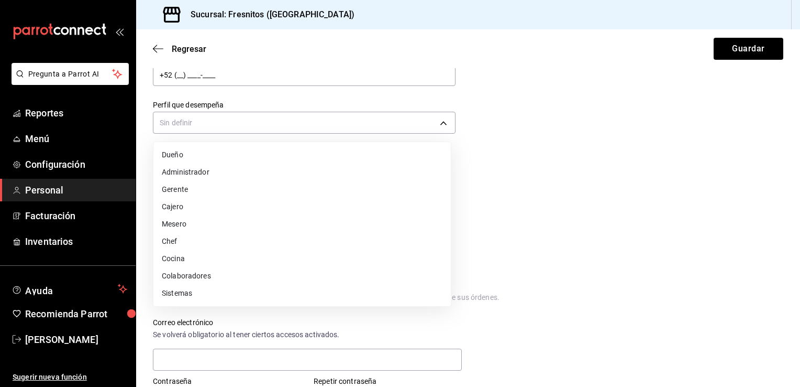
click at [257, 272] on li "Colaboradores" at bounding box center [302, 275] width 298 height 17
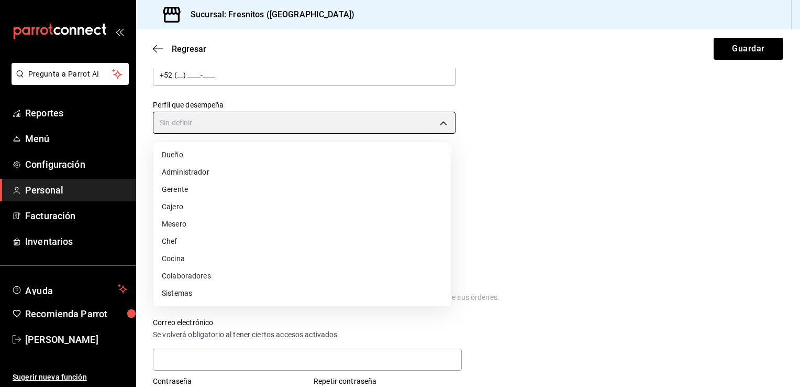
type input "STAFF"
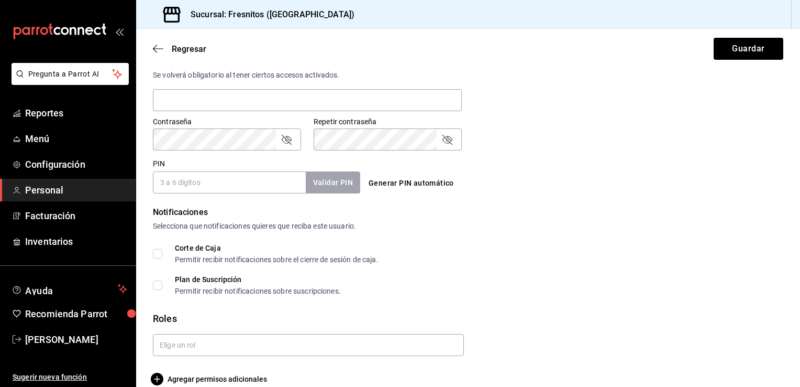
scroll to position [419, 0]
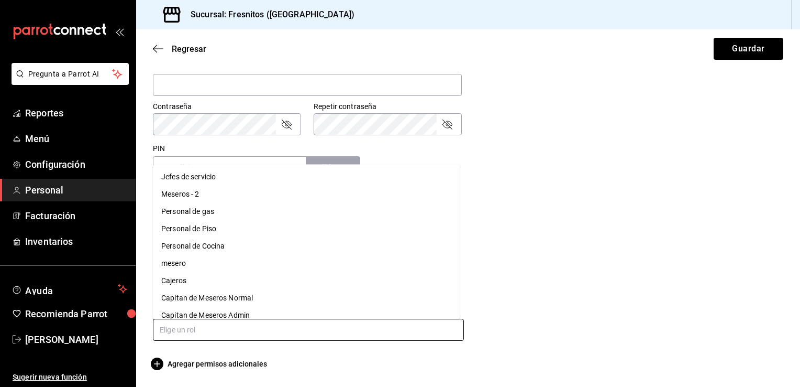
click at [260, 328] on input "text" at bounding box center [308, 329] width 311 height 22
click at [252, 244] on li "Personal de Cocina" at bounding box center [306, 245] width 307 height 17
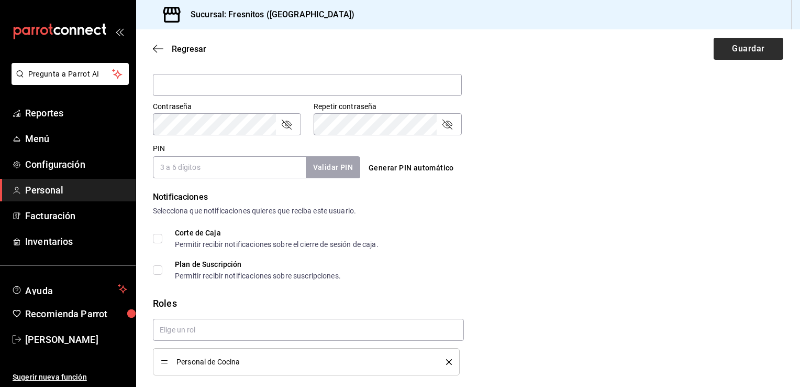
drag, startPoint x: 742, startPoint y: 60, endPoint x: 744, endPoint y: 53, distance: 6.5
click at [744, 53] on div "Regresar Guardar" at bounding box center [468, 48] width 664 height 39
click at [744, 53] on button "Guardar" at bounding box center [749, 49] width 70 height 22
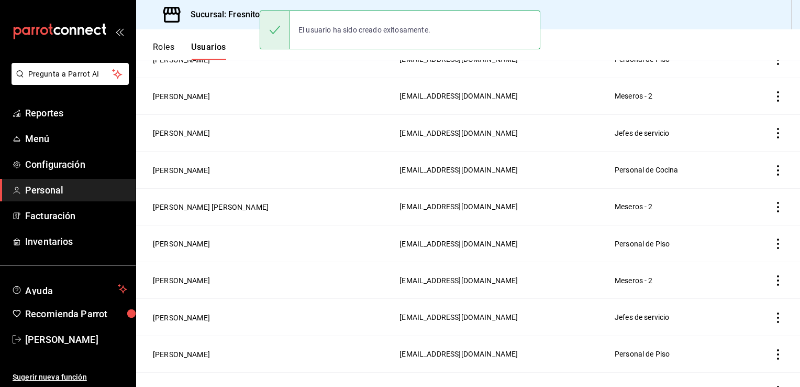
scroll to position [456, 0]
click at [26, 335] on span "Abel Cruz" at bounding box center [76, 339] width 102 height 14
